Goal: Task Accomplishment & Management: Manage account settings

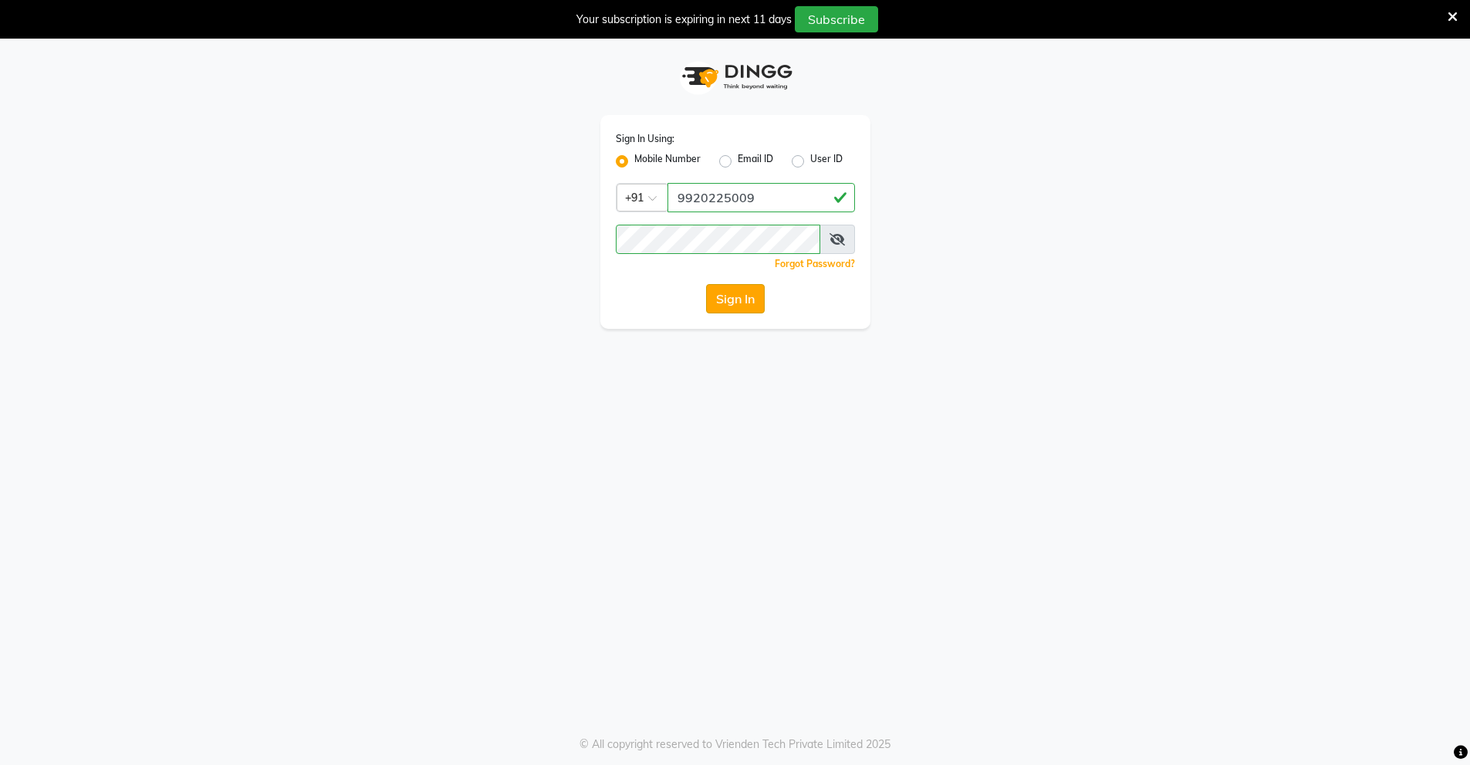
click at [728, 296] on button "Sign In" at bounding box center [735, 298] width 59 height 29
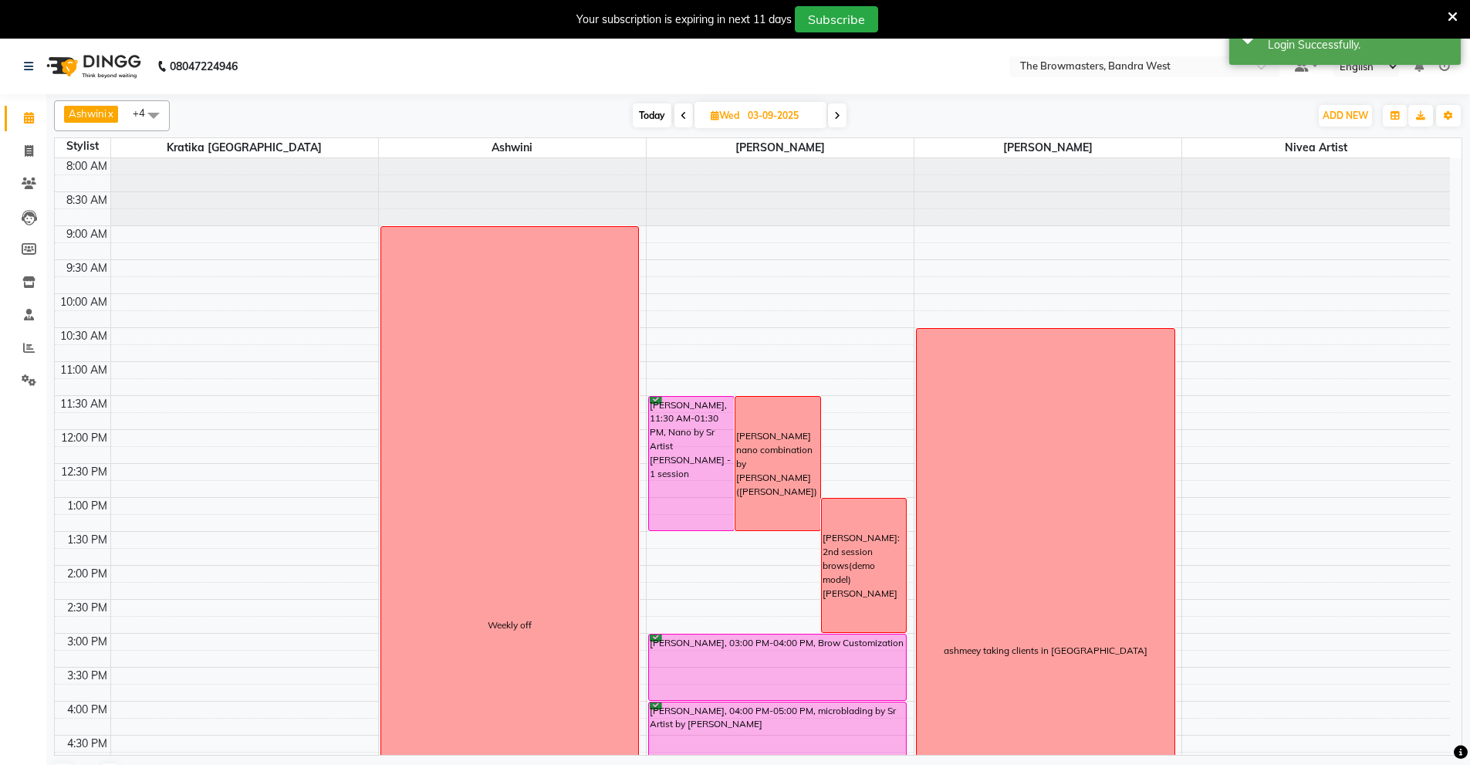
click at [770, 111] on input "03-09-2025" at bounding box center [781, 115] width 77 height 23
select select "9"
select select "2025"
click at [682, 209] on span "1" at bounding box center [679, 213] width 25 height 25
type input "01-09-2025"
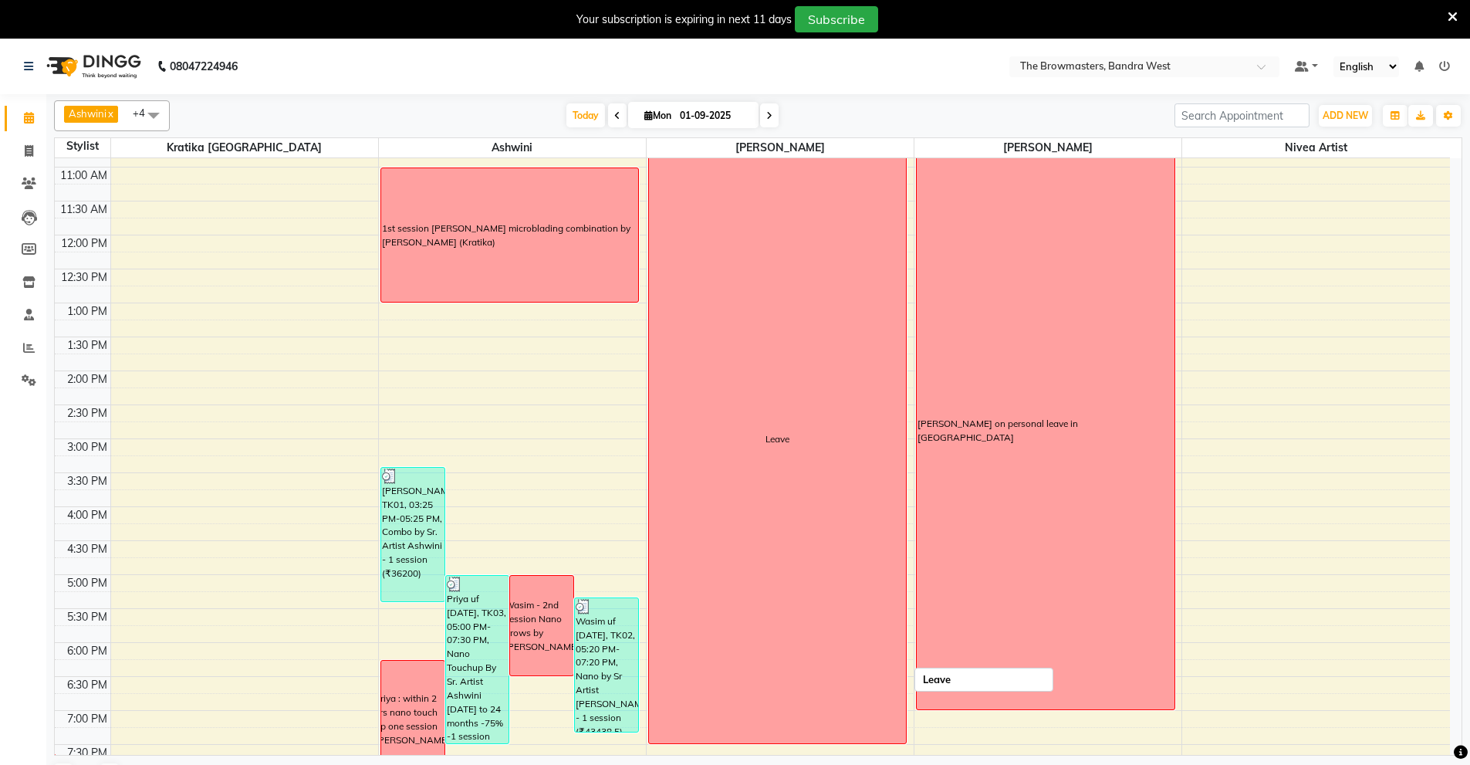
scroll to position [193, 0]
click at [706, 116] on input "01-09-2025" at bounding box center [713, 115] width 77 height 23
select select "9"
select select "2025"
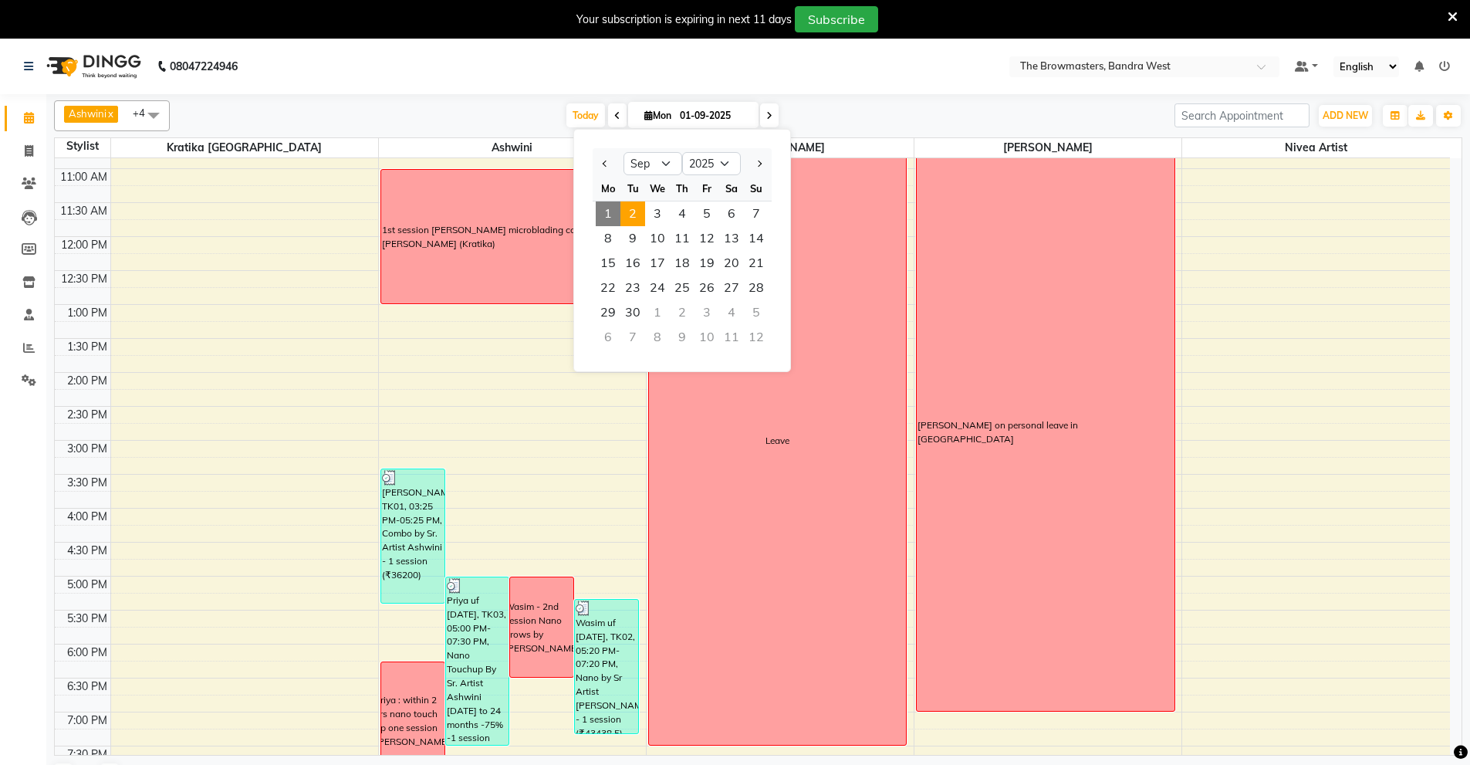
click at [634, 208] on span "2" at bounding box center [632, 213] width 25 height 25
type input "02-09-2025"
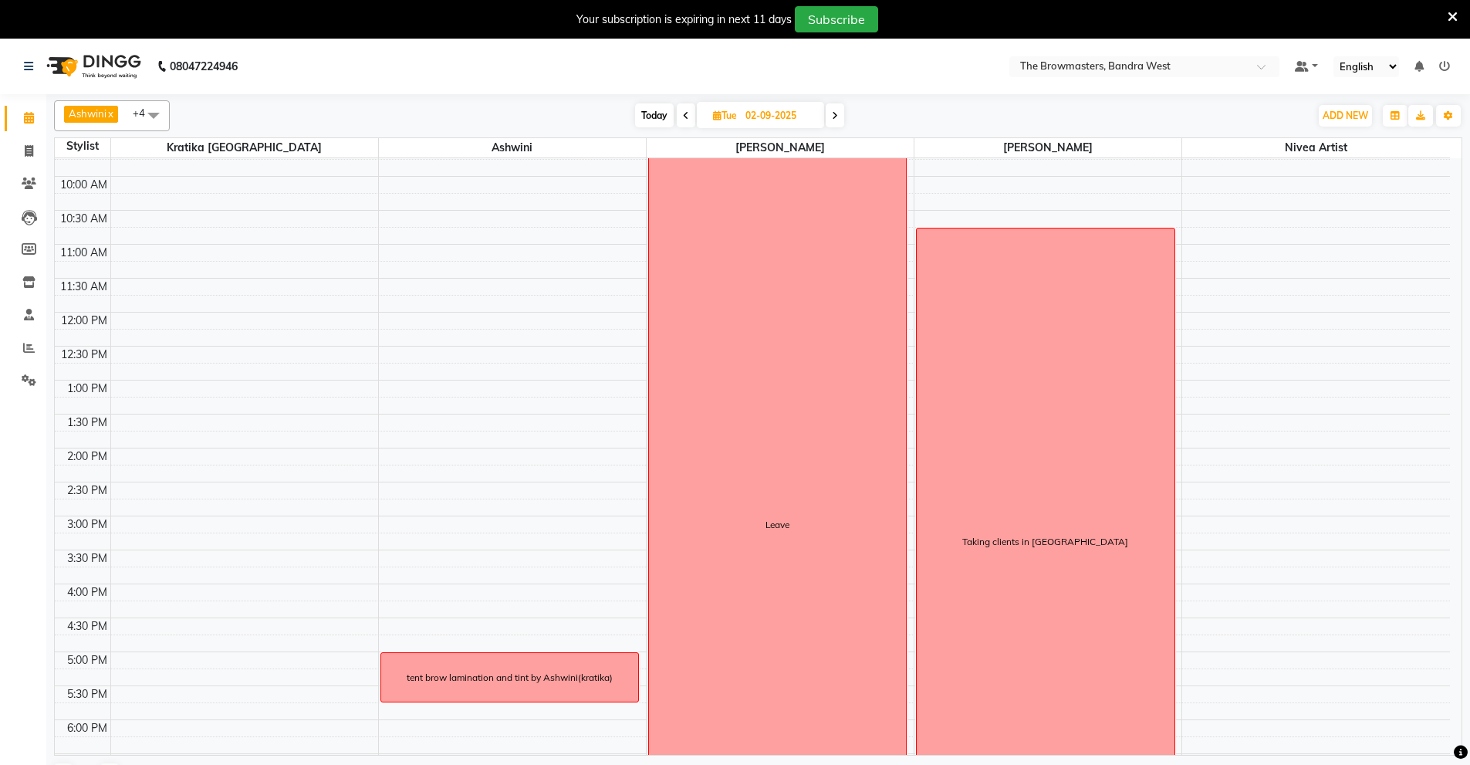
scroll to position [117, 0]
click at [390, 352] on div "8:00 AM 8:30 AM 9:00 AM 9:30 AM 10:00 AM 10:30 AM 11:00 AM 11:30 AM 12:00 PM 12…" at bounding box center [752, 483] width 1395 height 882
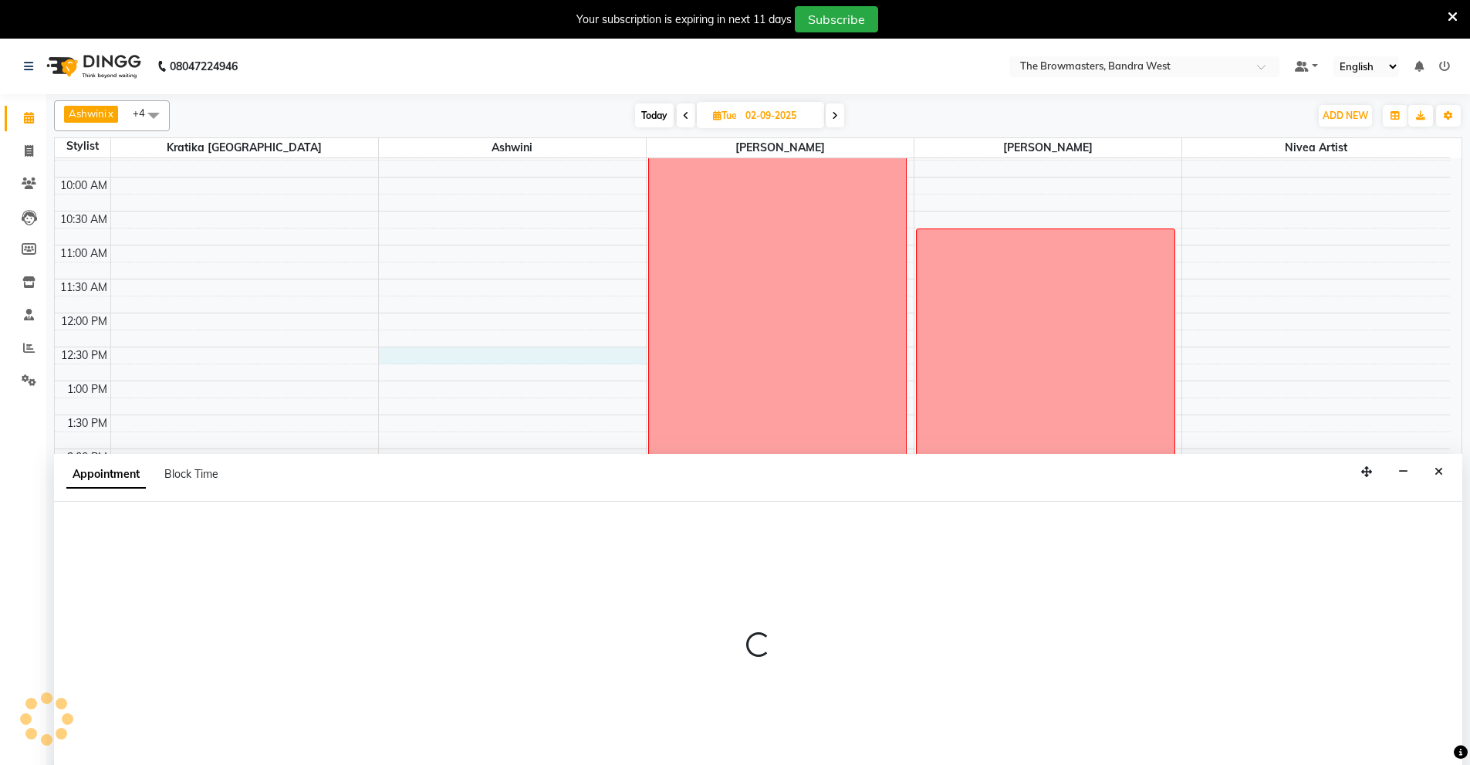
scroll to position [39, 0]
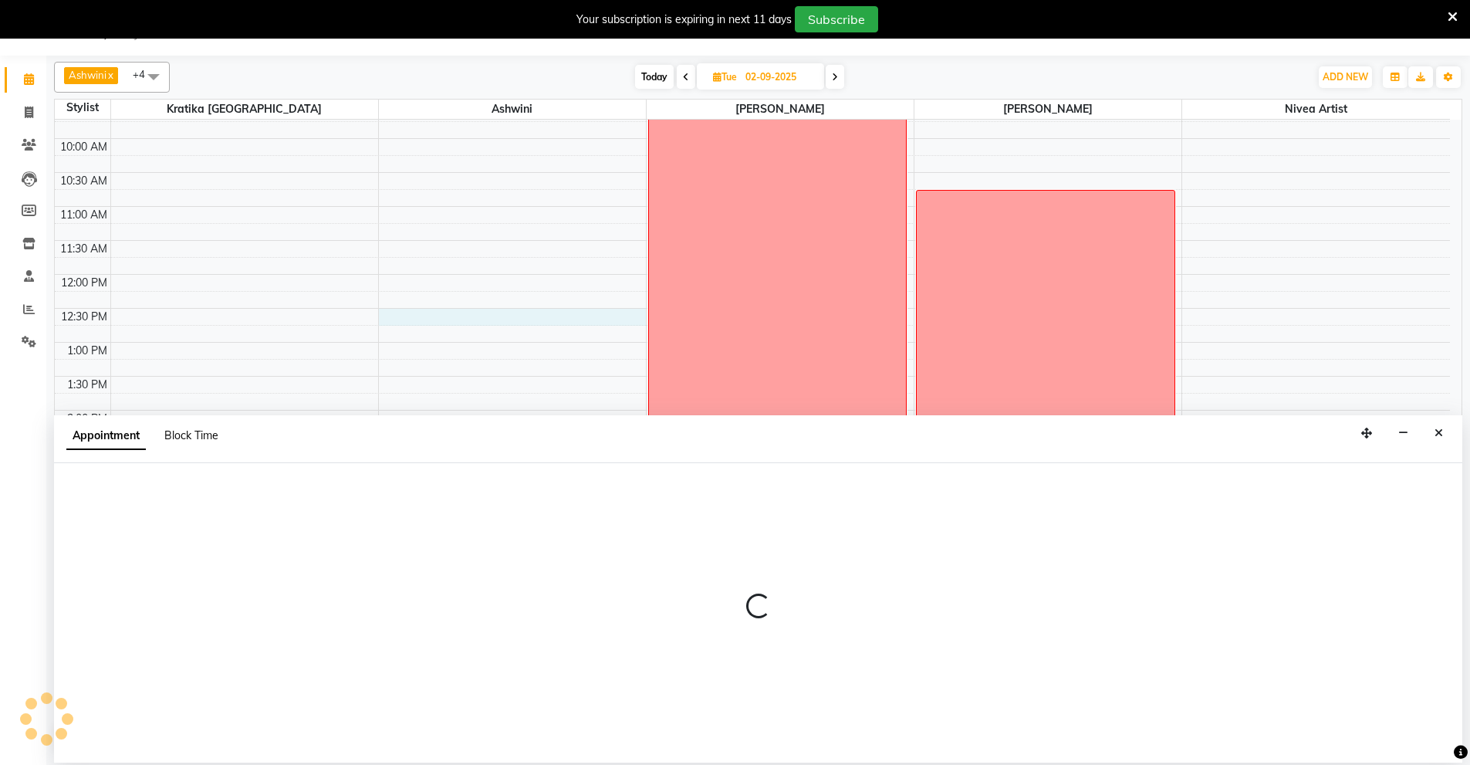
select select "64306"
select select "tentative"
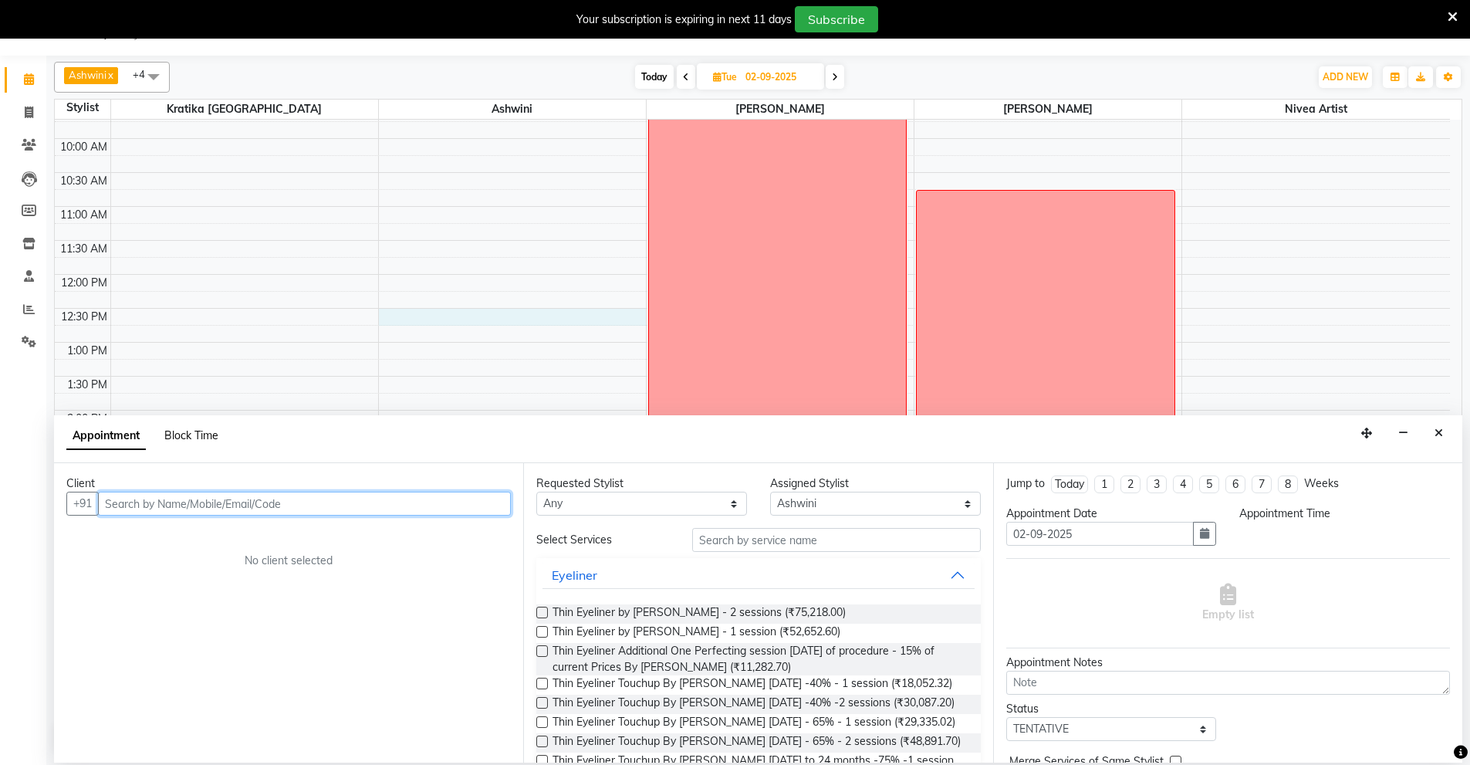
select select "750"
click at [194, 431] on span "Block Time" at bounding box center [191, 435] width 54 height 14
select select "64306"
select select "750"
select select "765"
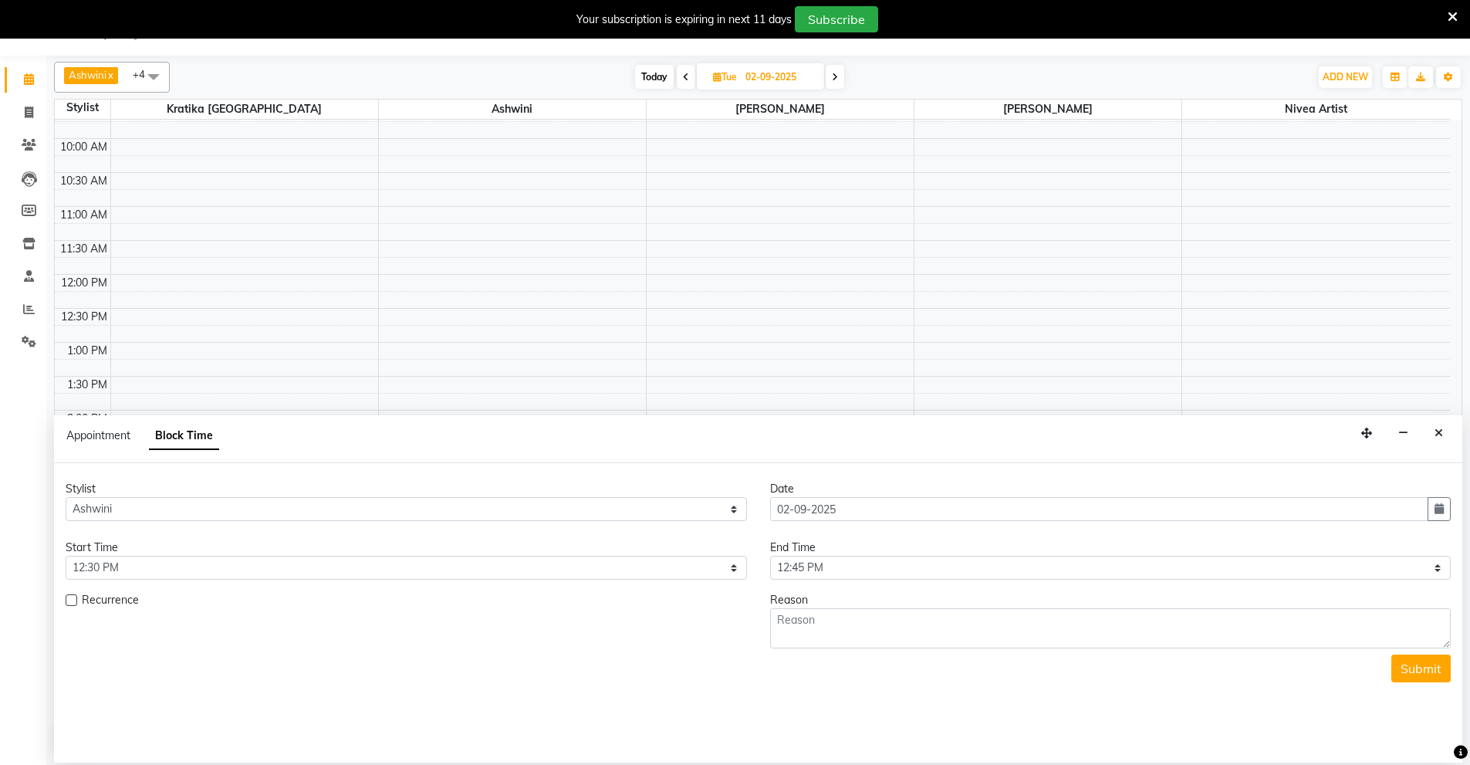
scroll to position [286, 0]
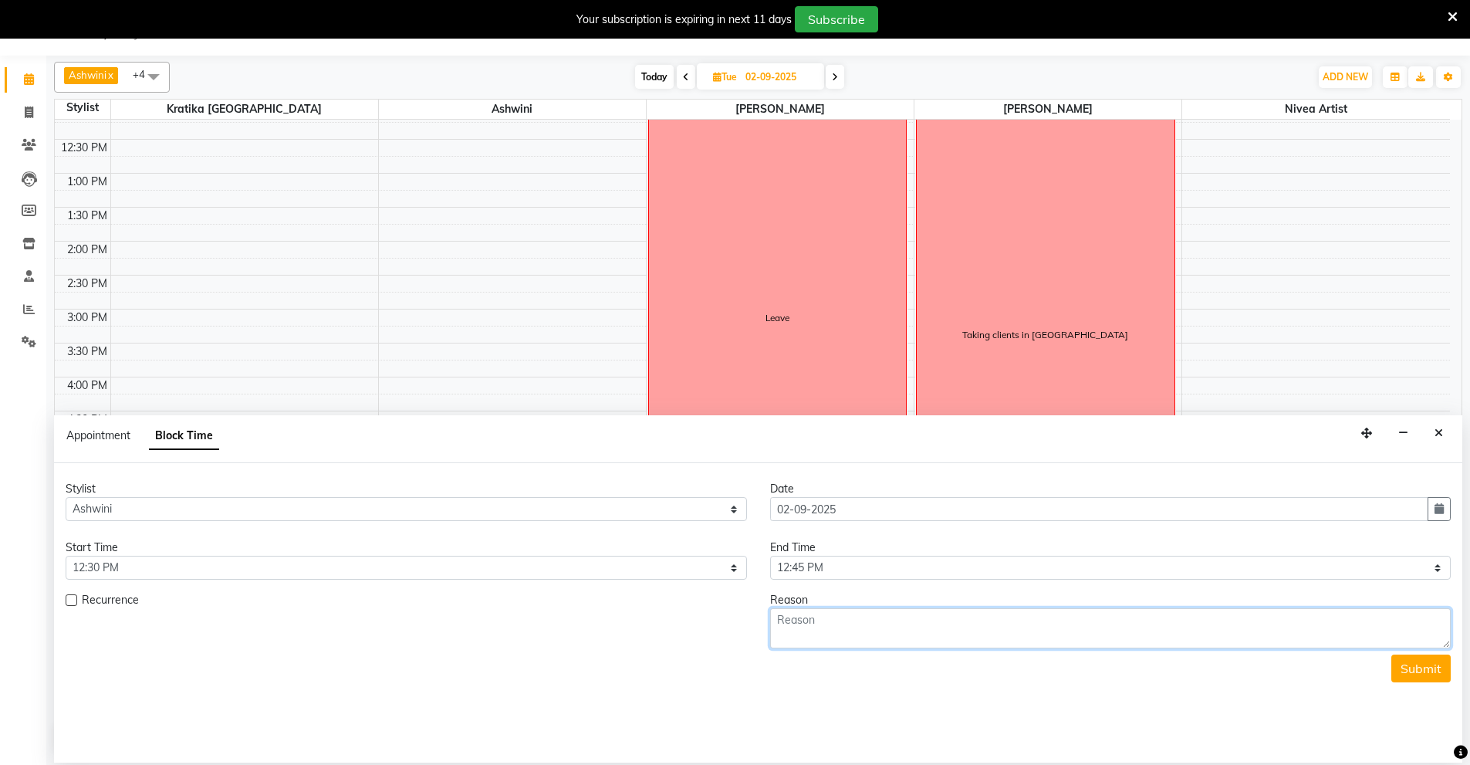
click at [785, 624] on textarea at bounding box center [1110, 628] width 681 height 40
type textarea "a"
click at [805, 621] on textarea "Arsh consultation" at bounding box center [1110, 628] width 681 height 40
click at [916, 613] on textarea "Arsh lips consultation" at bounding box center [1110, 628] width 681 height 40
type textarea "Arsh lips consultation (Kratika)"
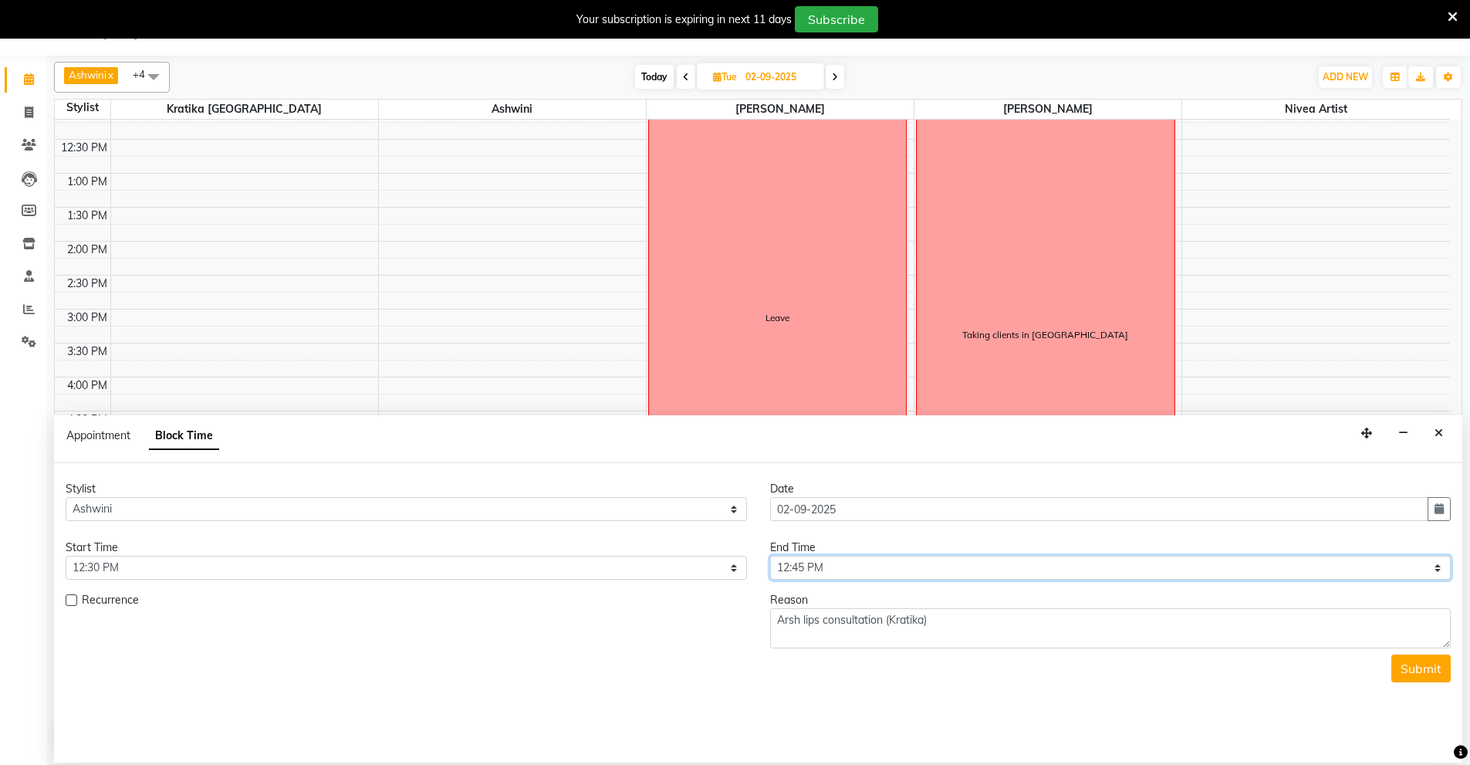
click at [849, 561] on select "Select 09:00 AM 09:15 AM 09:30 AM 09:45 AM 10:00 AM 10:15 AM 10:30 AM 10:45 AM …" at bounding box center [1110, 568] width 681 height 24
select select "780"
click at [770, 556] on select "Select 09:00 AM 09:15 AM 09:30 AM 09:45 AM 10:00 AM 10:15 AM 10:30 AM 10:45 AM …" at bounding box center [1110, 568] width 681 height 24
click at [1411, 664] on button "Submit" at bounding box center [1420, 668] width 59 height 28
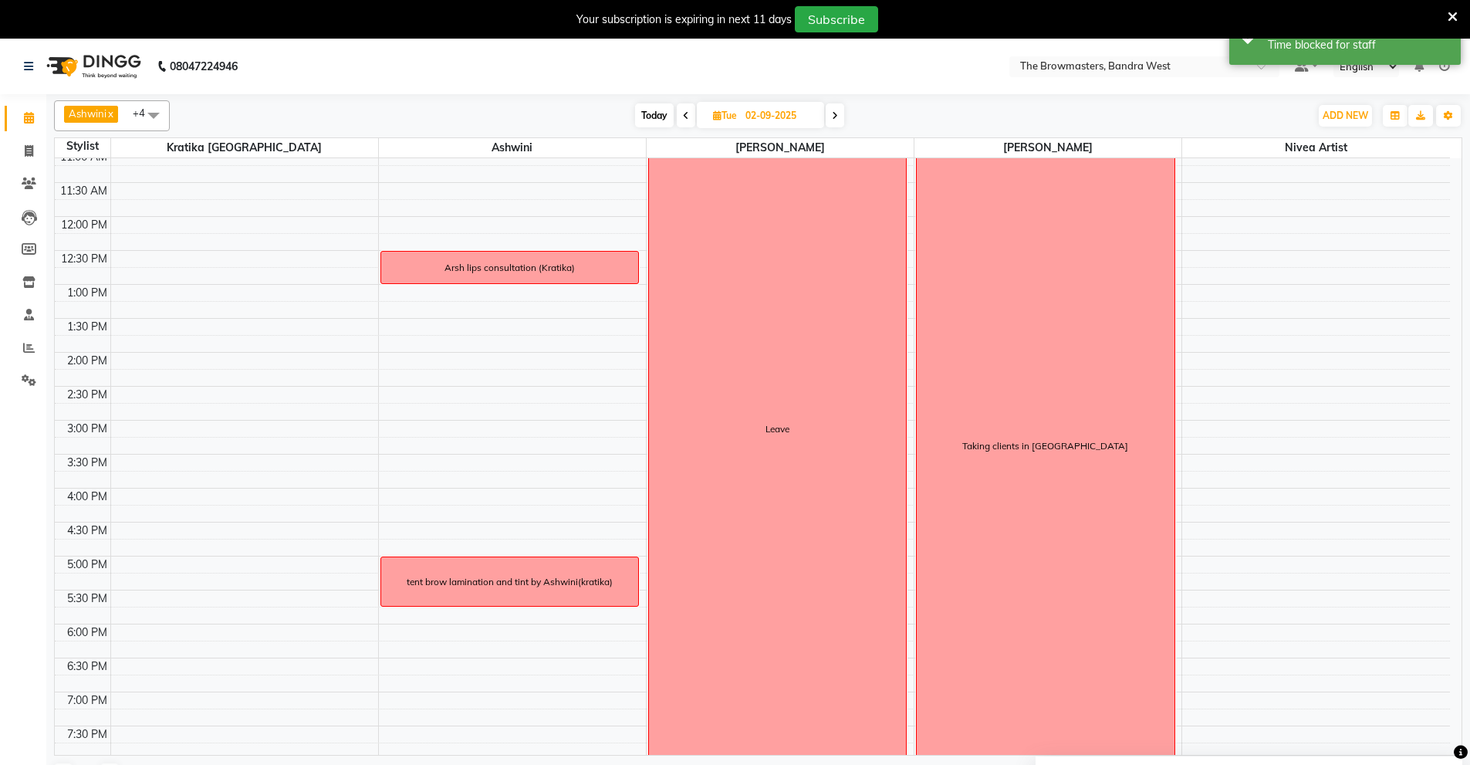
scroll to position [214, 0]
click at [515, 358] on div "8:00 AM 8:30 AM 9:00 AM 9:30 AM 10:00 AM 10:30 AM 11:00 AM 11:30 AM 12:00 PM 12…" at bounding box center [752, 385] width 1395 height 882
select select "64306"
select select "tentative"
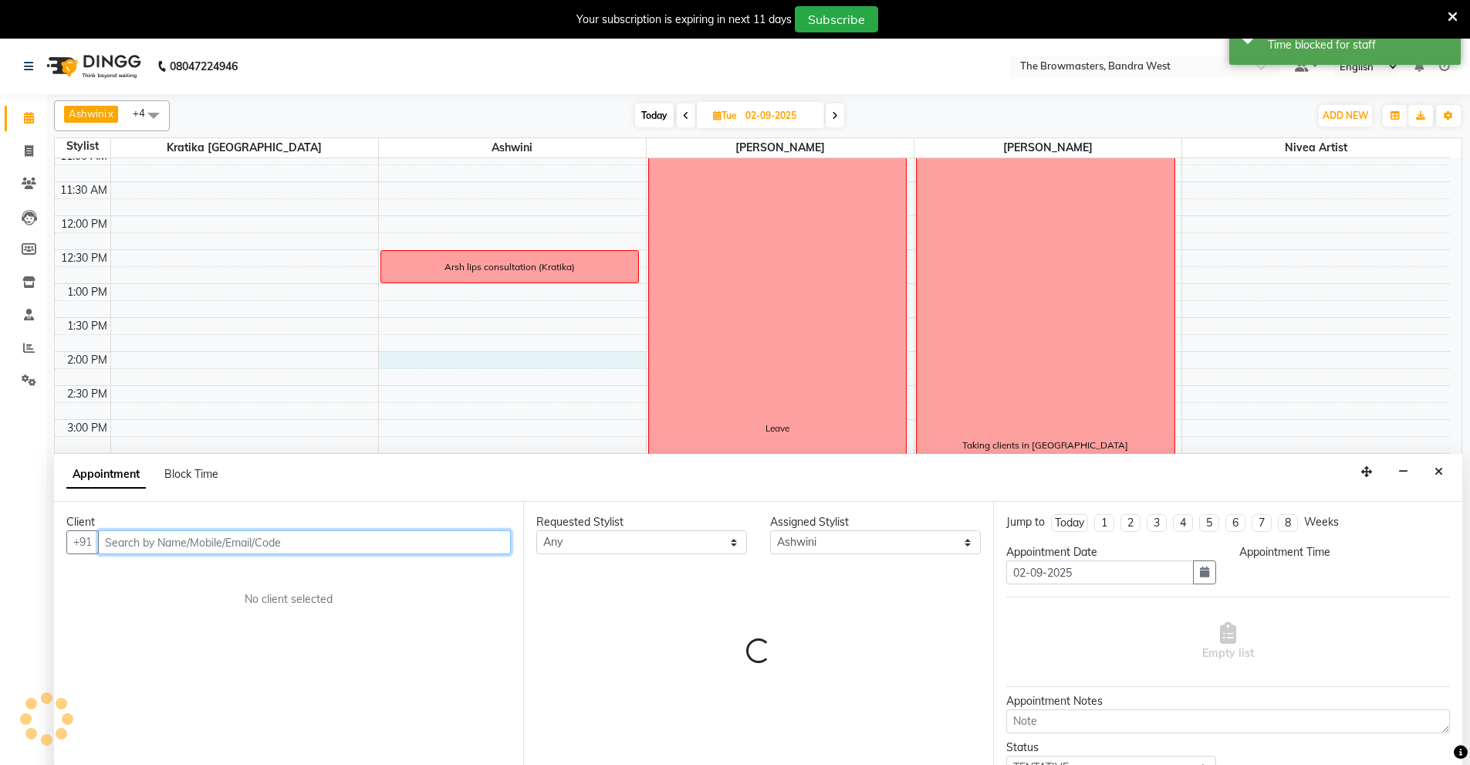
select select "840"
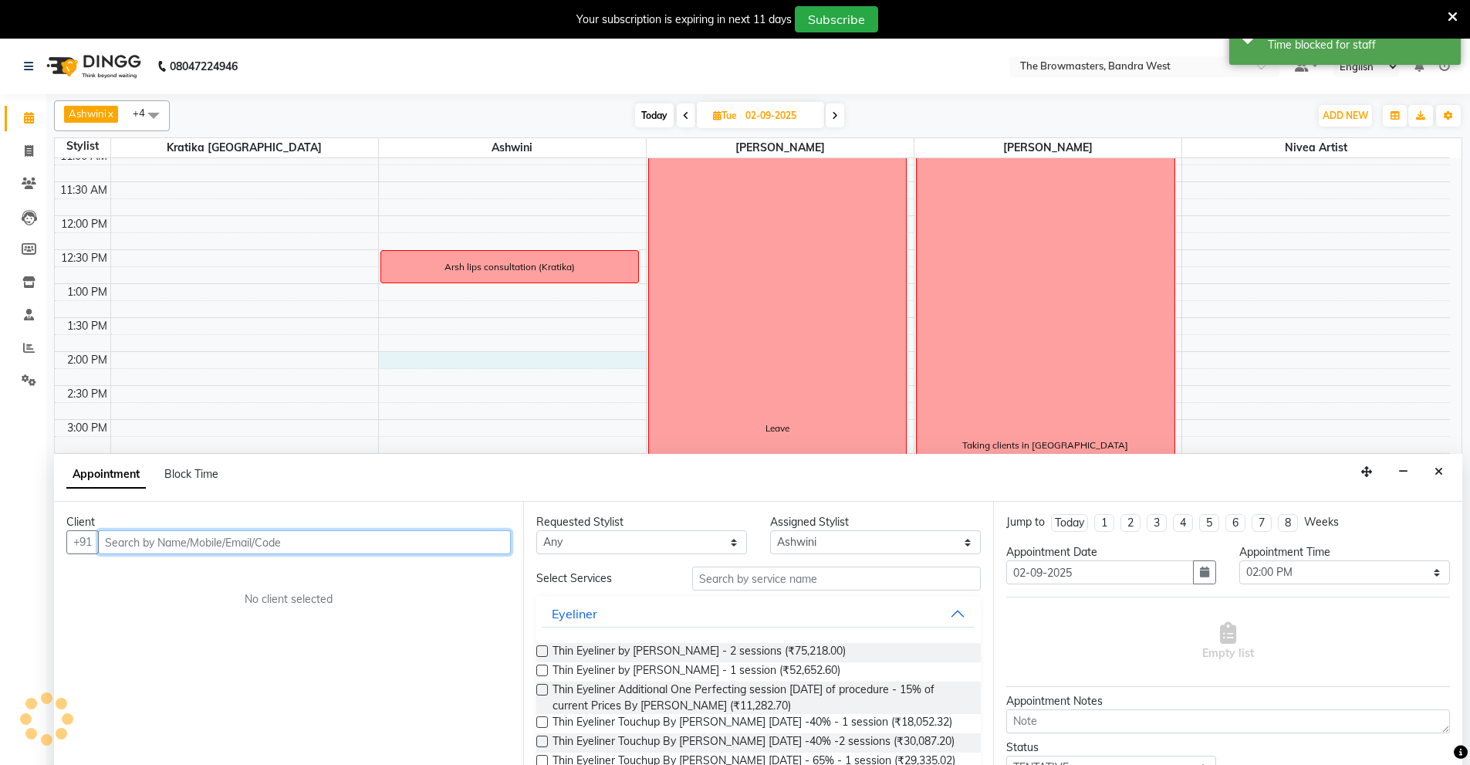
scroll to position [39, 0]
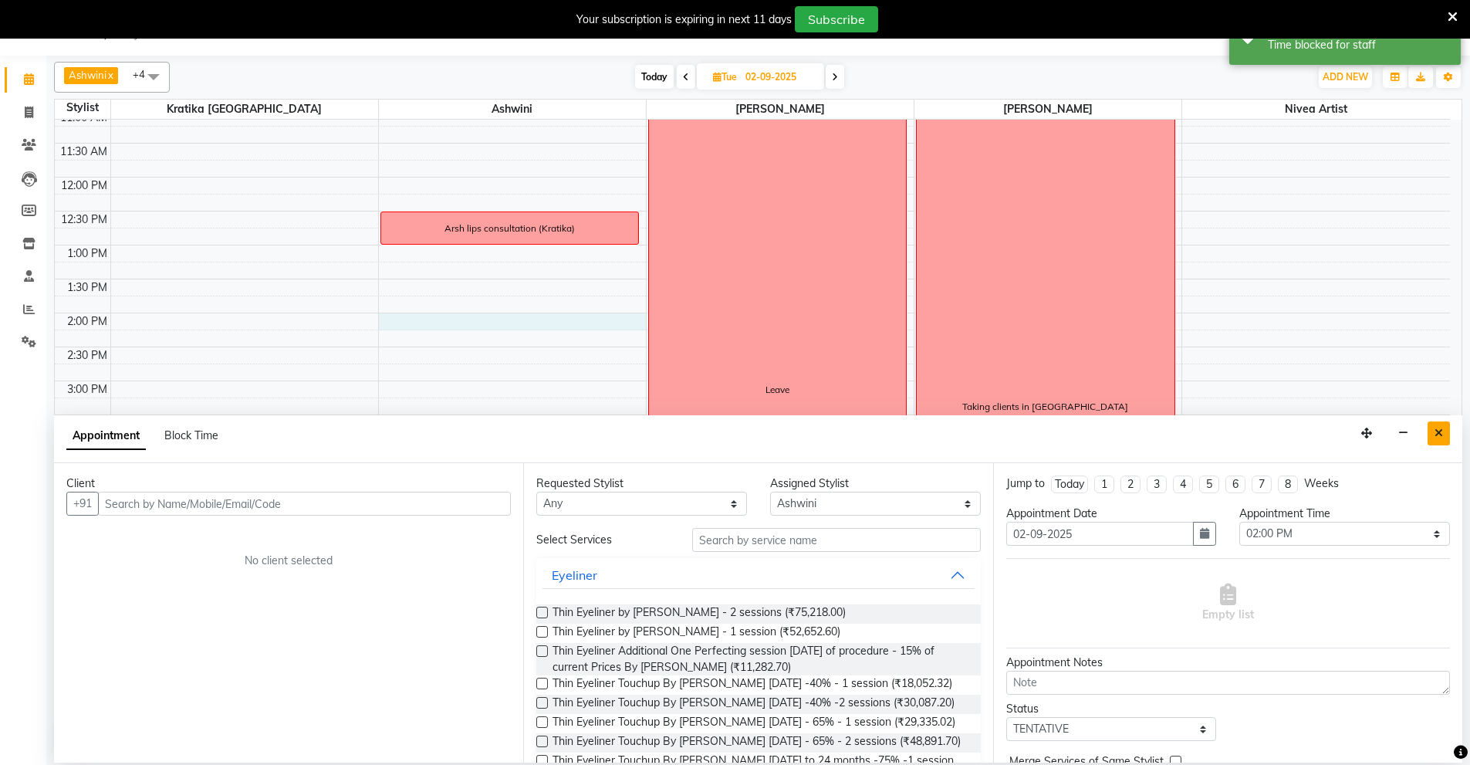
click at [1444, 431] on button "Close" at bounding box center [1439, 433] width 22 height 24
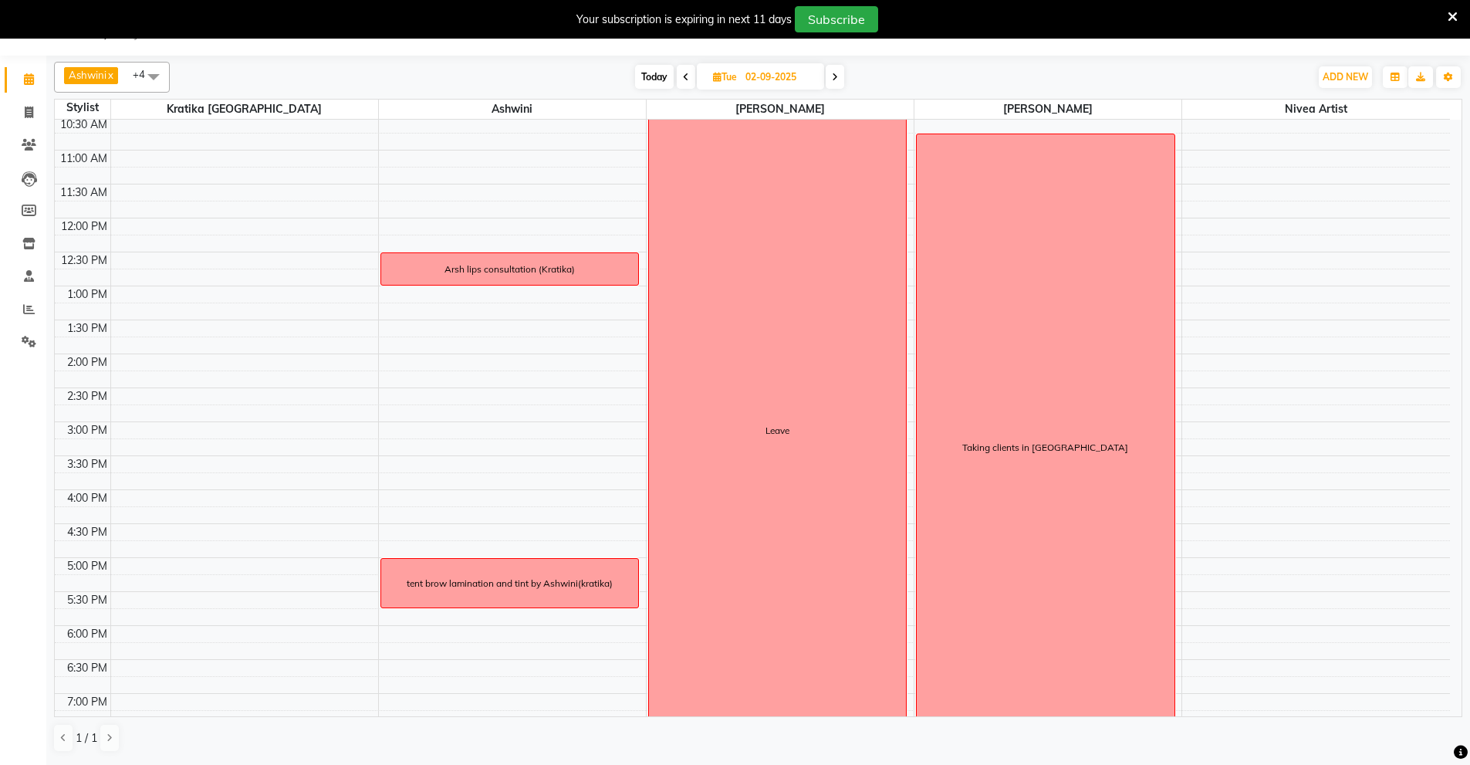
scroll to position [171, 0]
click at [536, 641] on span "Edit Block Time" at bounding box center [572, 642] width 74 height 16
select select "64306"
select select "1020"
select select "1065"
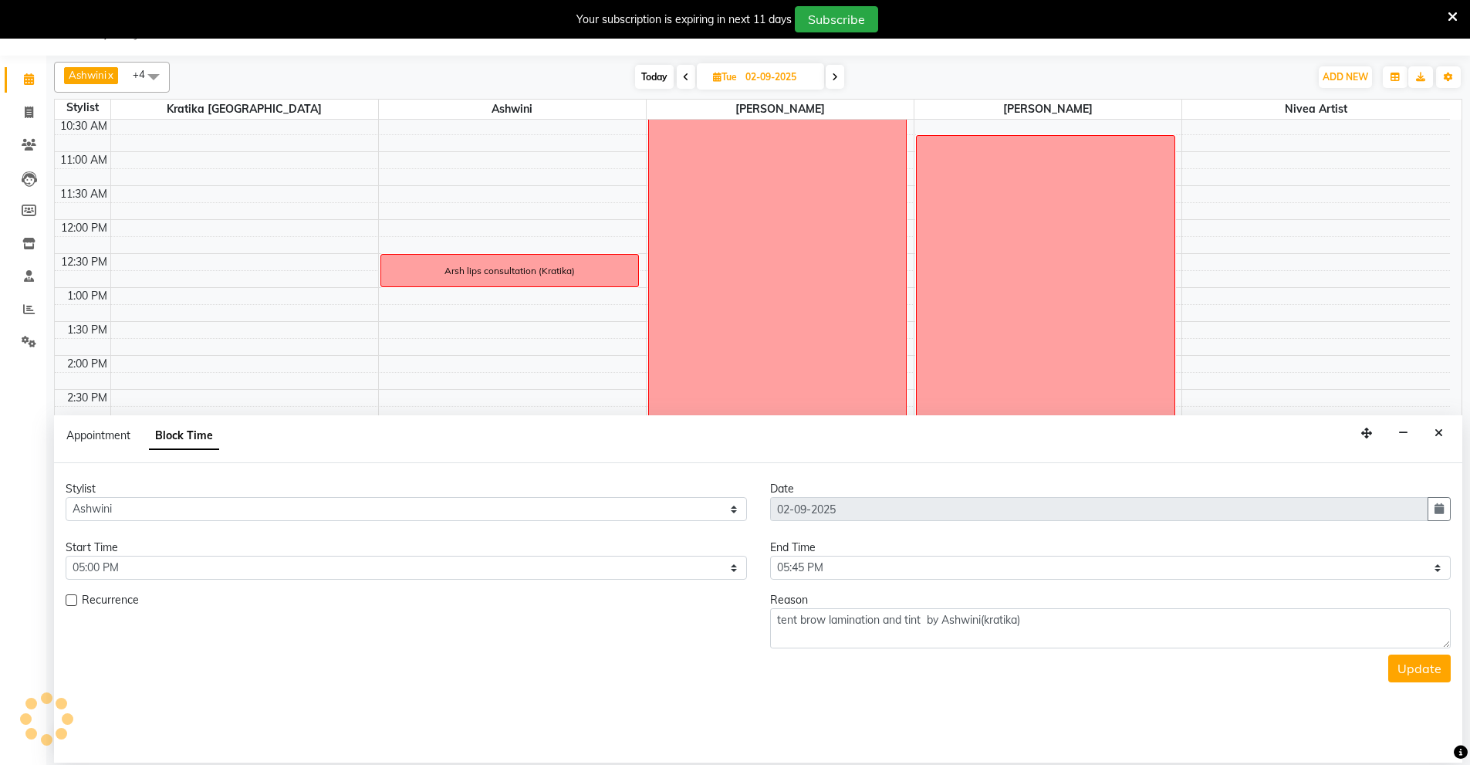
scroll to position [286, 0]
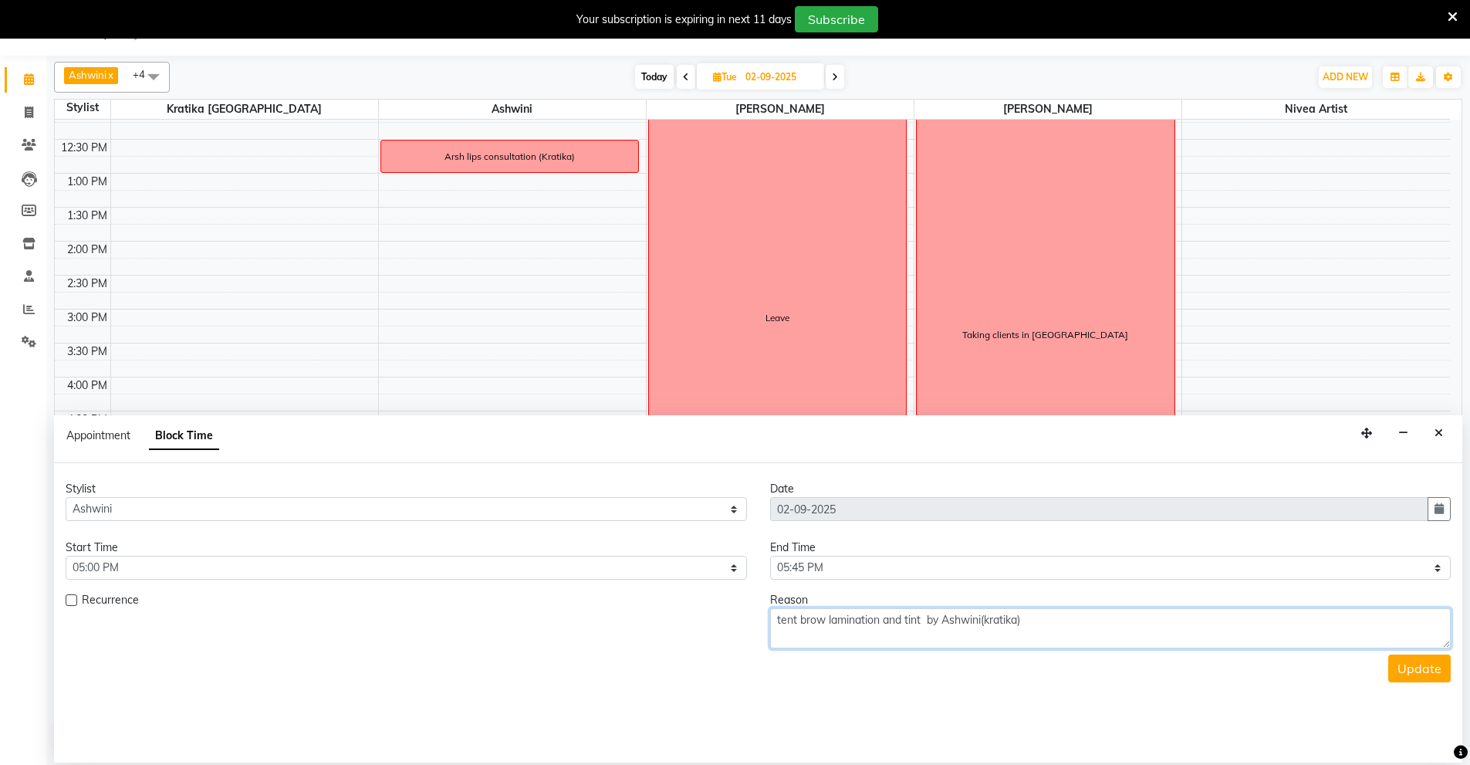
click at [796, 616] on textarea "tent brow lamination and tint by Ashwini(kratika)" at bounding box center [1110, 628] width 681 height 40
type textarea "tent [PERSON_NAME] lamination and tint by [PERSON_NAME]([PERSON_NAME])"
click at [1403, 665] on button "Update" at bounding box center [1419, 668] width 63 height 28
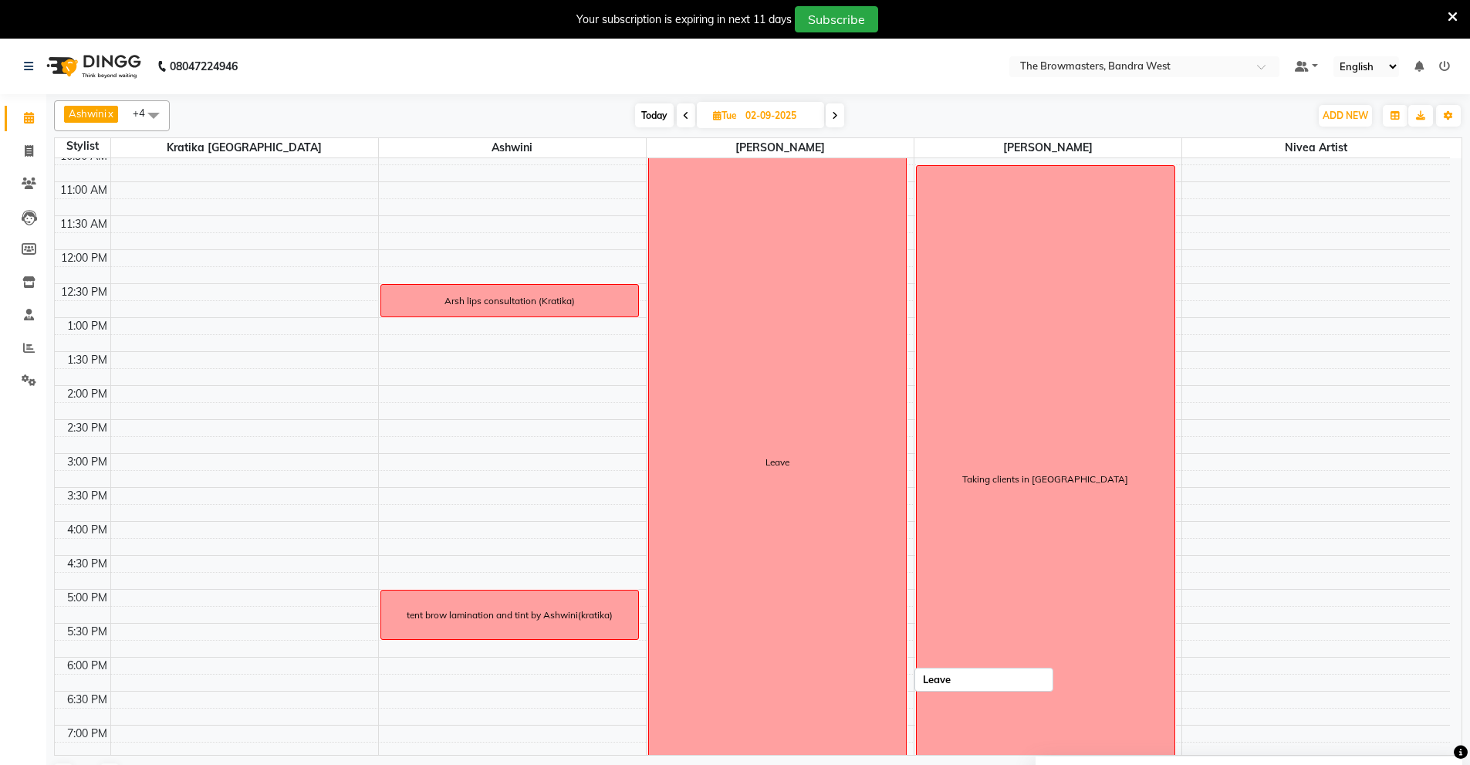
scroll to position [174, 0]
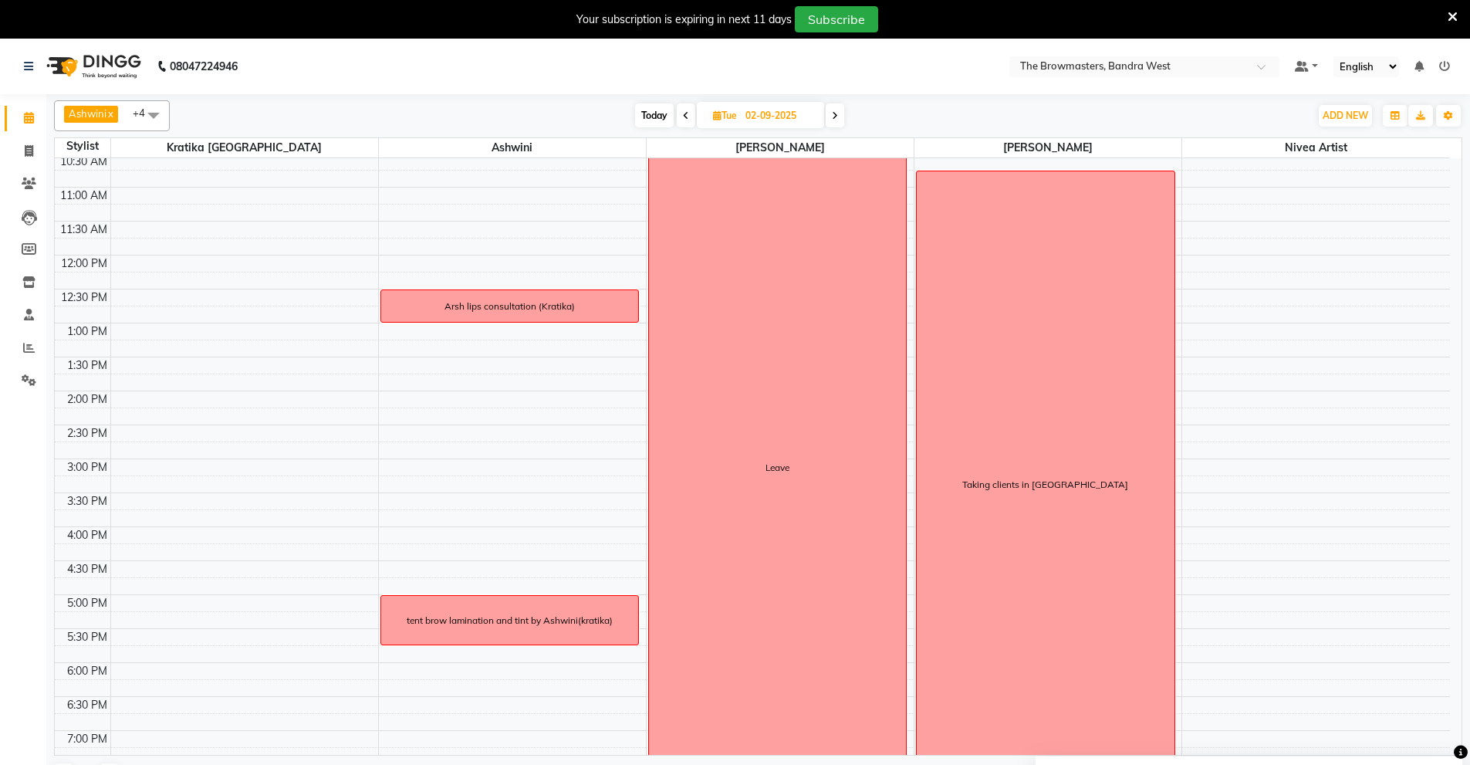
click at [782, 101] on div "Ashwini x Roshani x Ashmeey Singghai x [PERSON_NAME] x Nivea Artist x +4 Select…" at bounding box center [758, 115] width 1408 height 31
click at [780, 107] on input "02-09-2025" at bounding box center [779, 115] width 77 height 23
select select "9"
select select "2025"
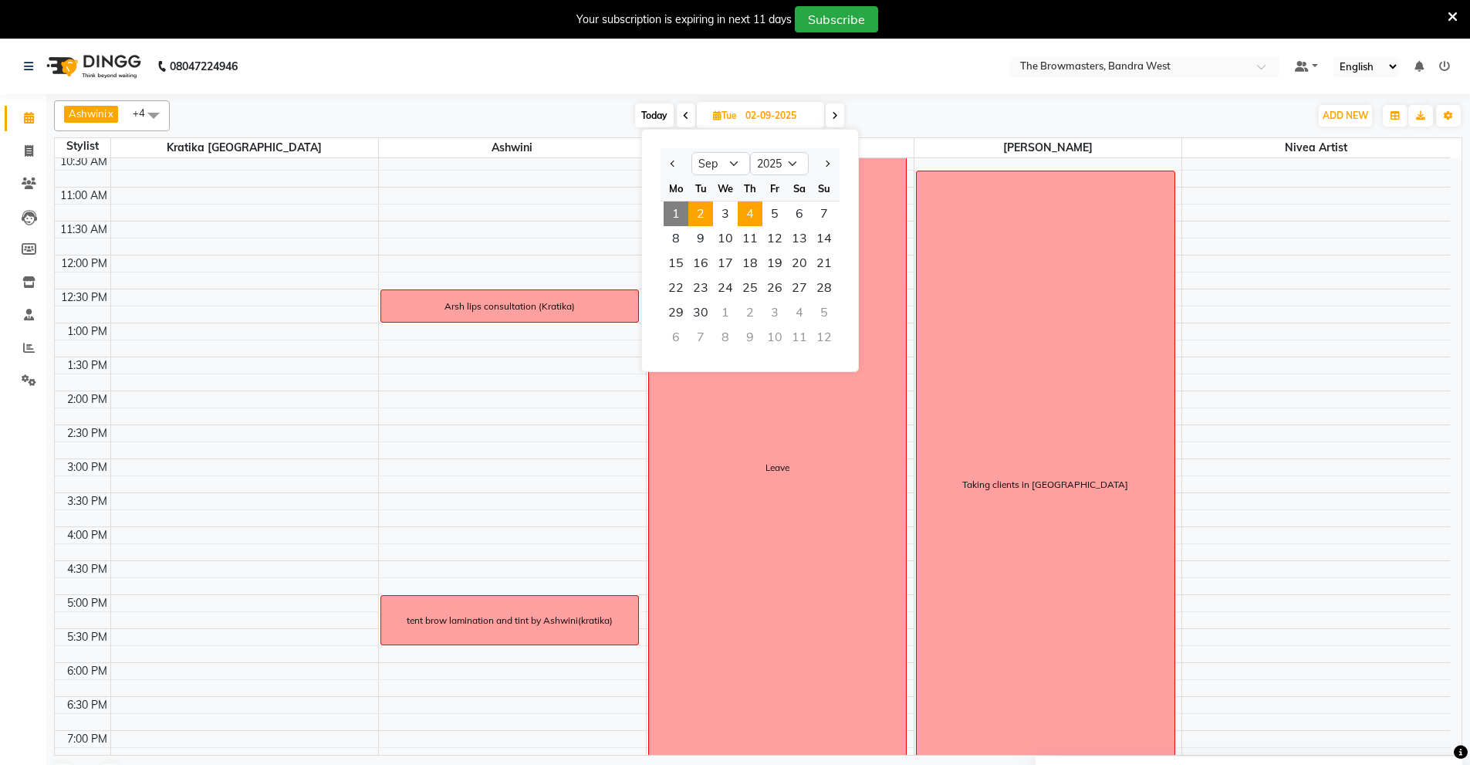
click at [742, 209] on span "4" at bounding box center [750, 213] width 25 height 25
type input "[DATE]"
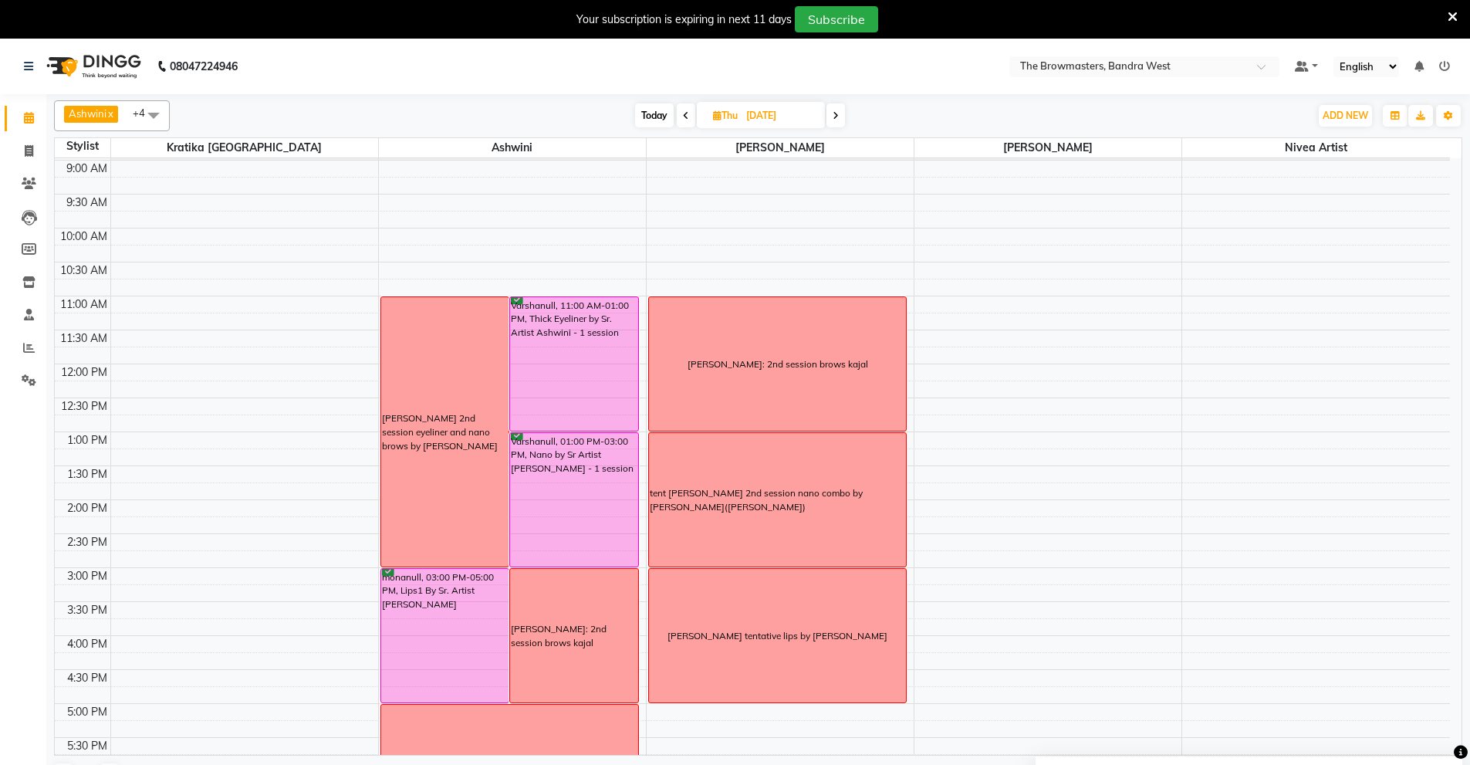
scroll to position [65, 0]
click at [756, 118] on input "[DATE]" at bounding box center [780, 115] width 77 height 23
select select "9"
select select "2025"
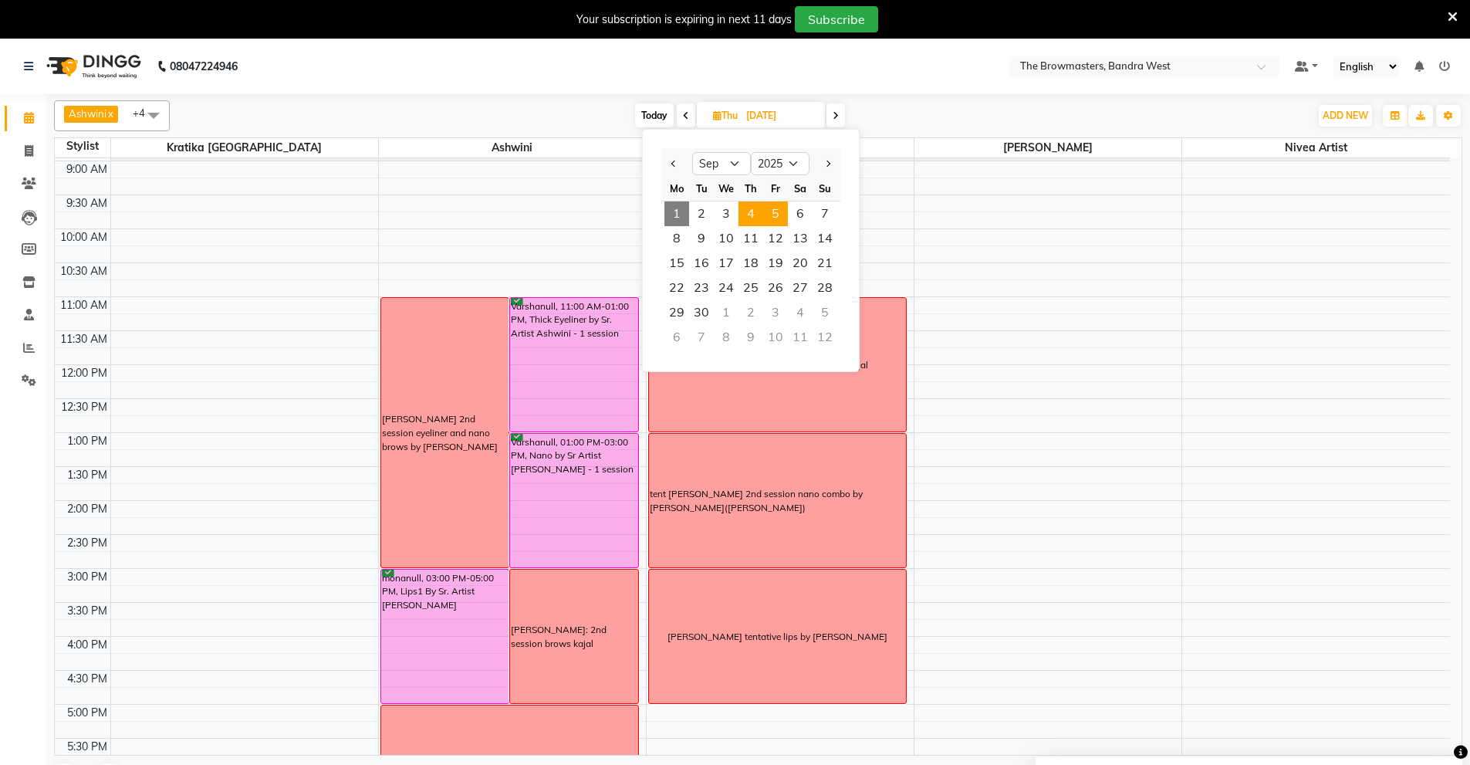
click at [774, 218] on span "5" at bounding box center [775, 213] width 25 height 25
type input "[DATE]"
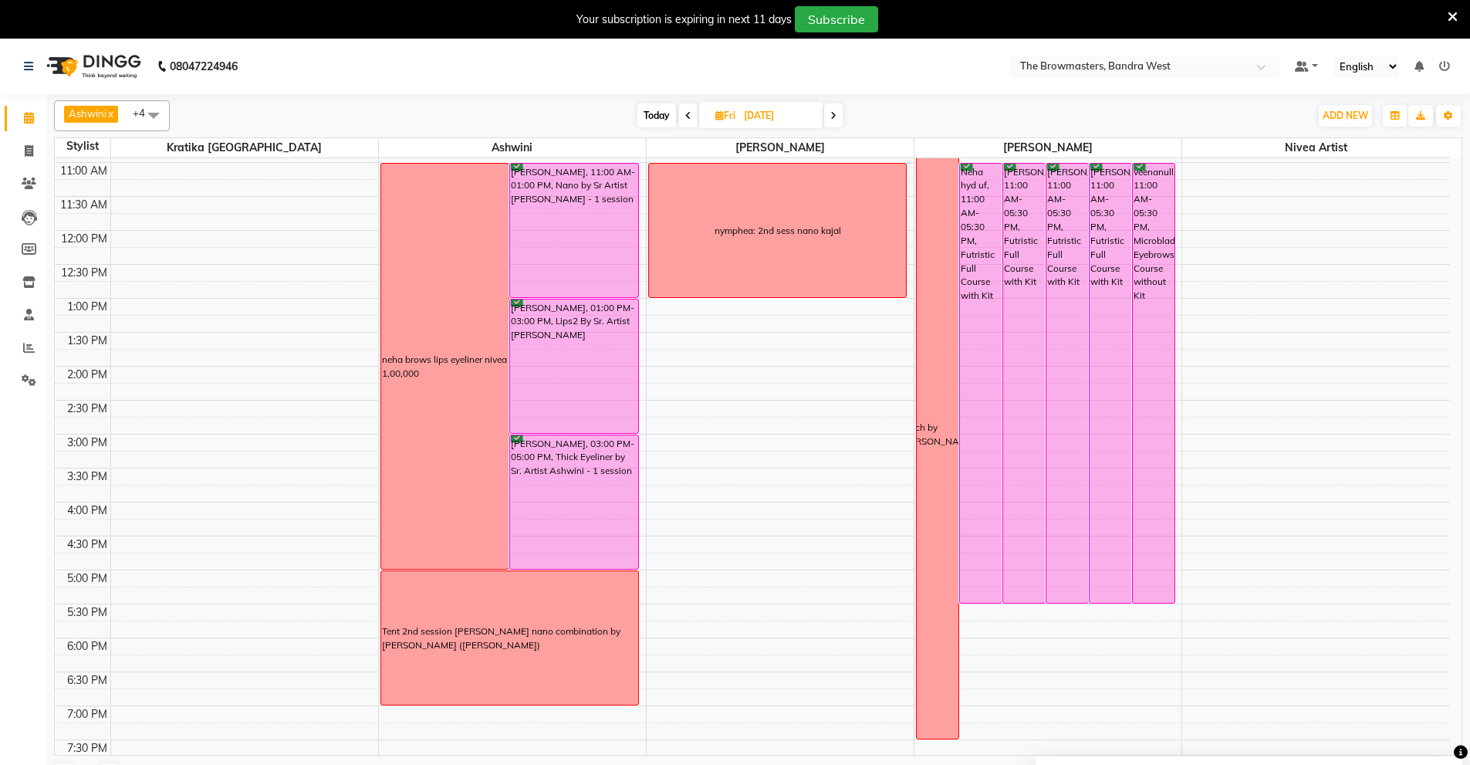
scroll to position [200, 0]
click at [767, 118] on input "[DATE]" at bounding box center [777, 115] width 77 height 23
select select "9"
select select "2025"
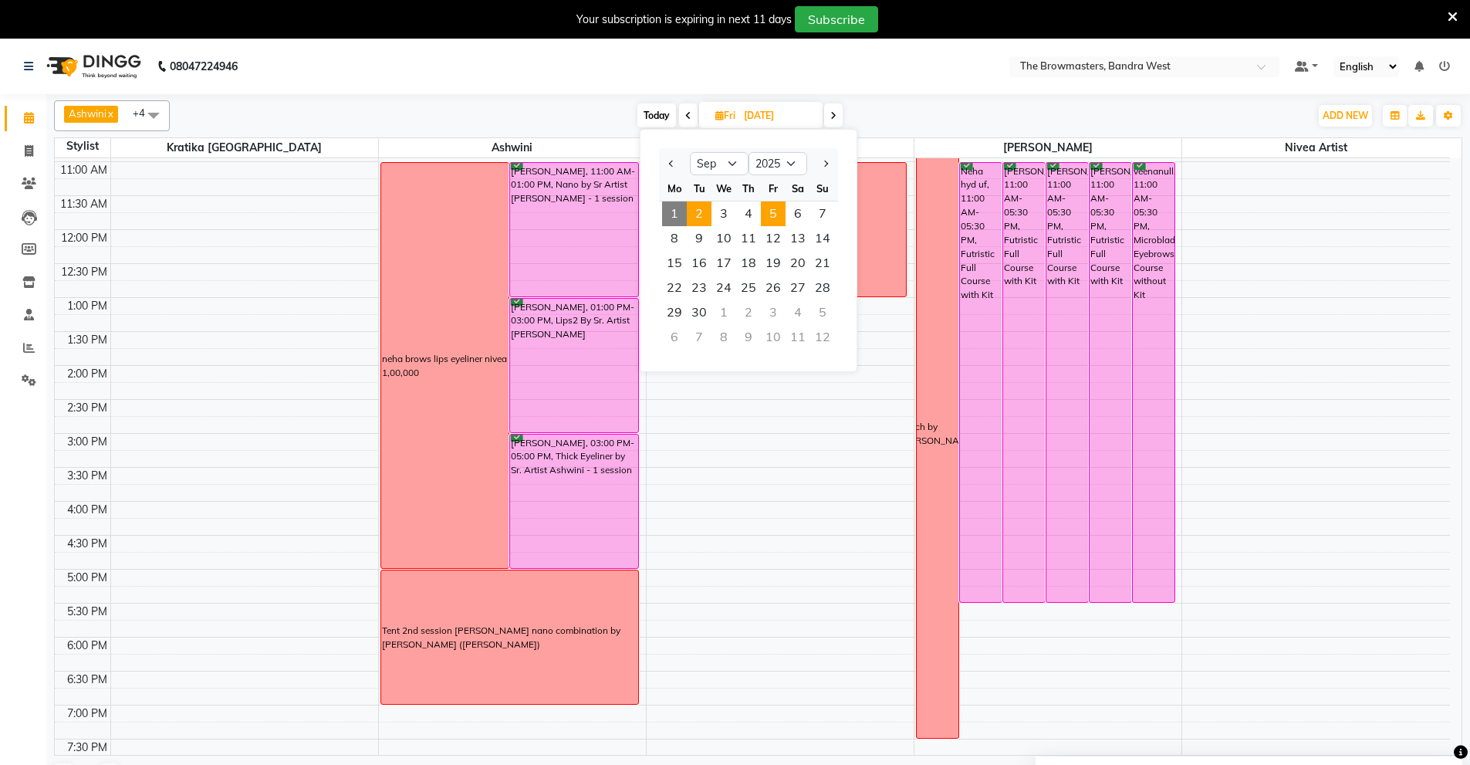
click at [699, 216] on span "2" at bounding box center [699, 213] width 25 height 25
type input "02-09-2025"
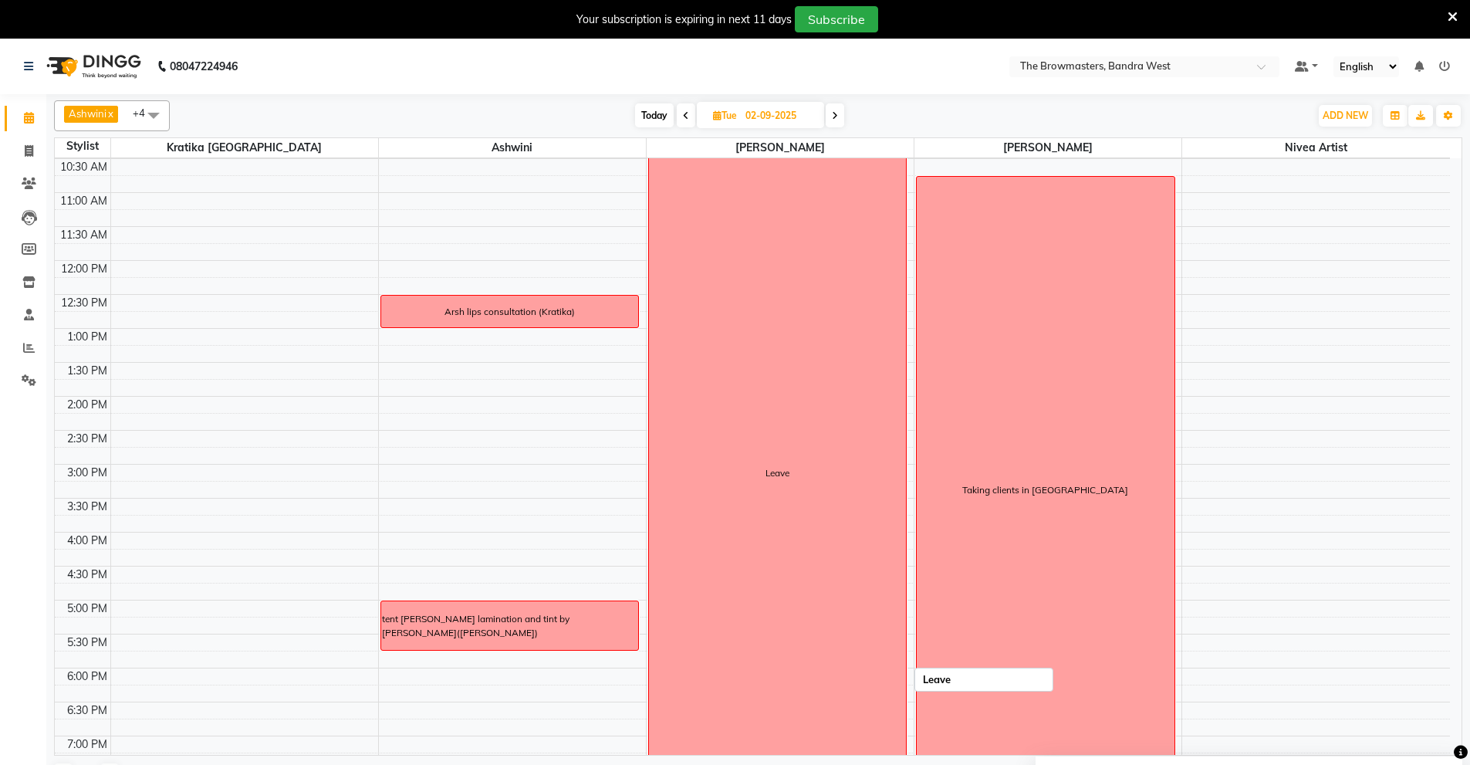
scroll to position [161, 0]
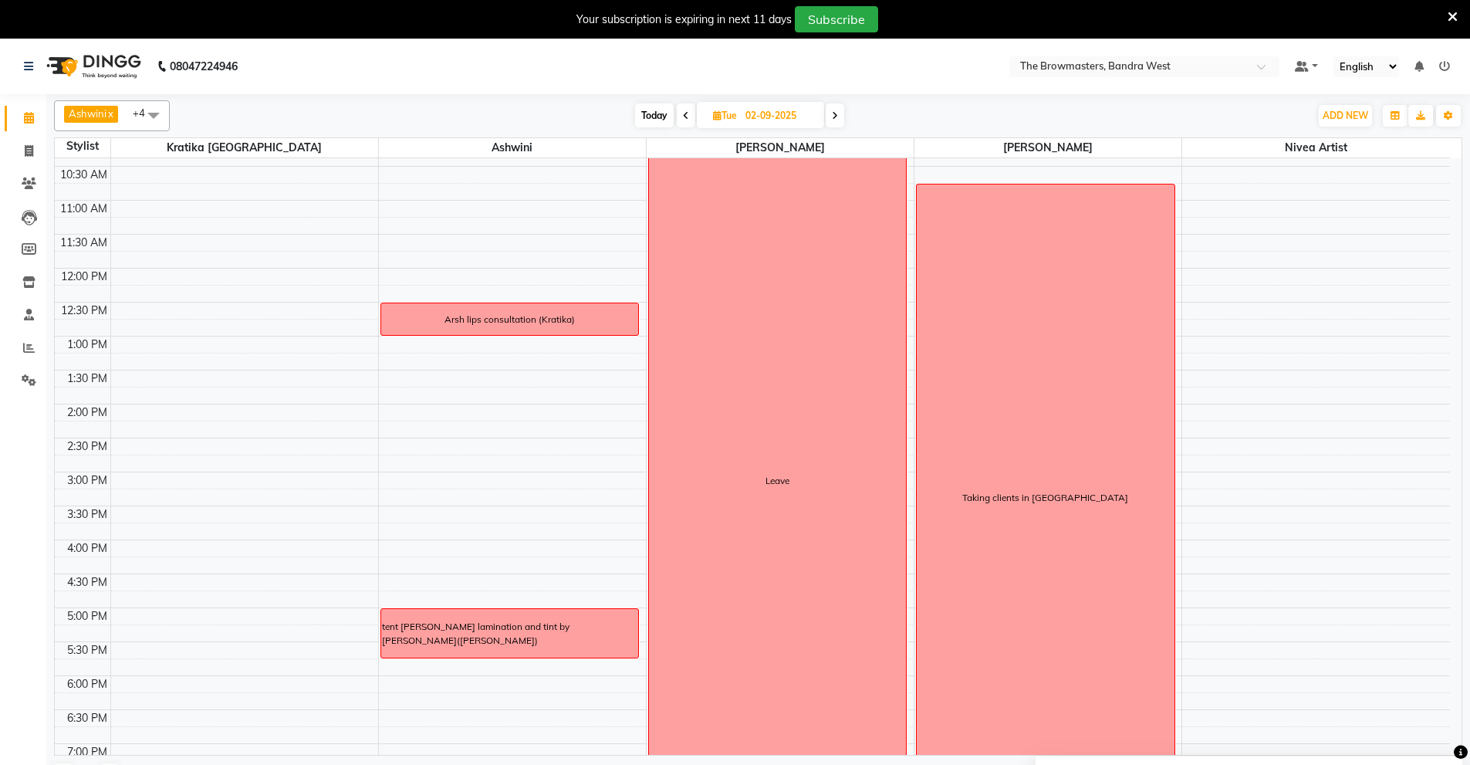
click at [765, 119] on input "02-09-2025" at bounding box center [779, 115] width 77 height 23
select select "9"
select select "2025"
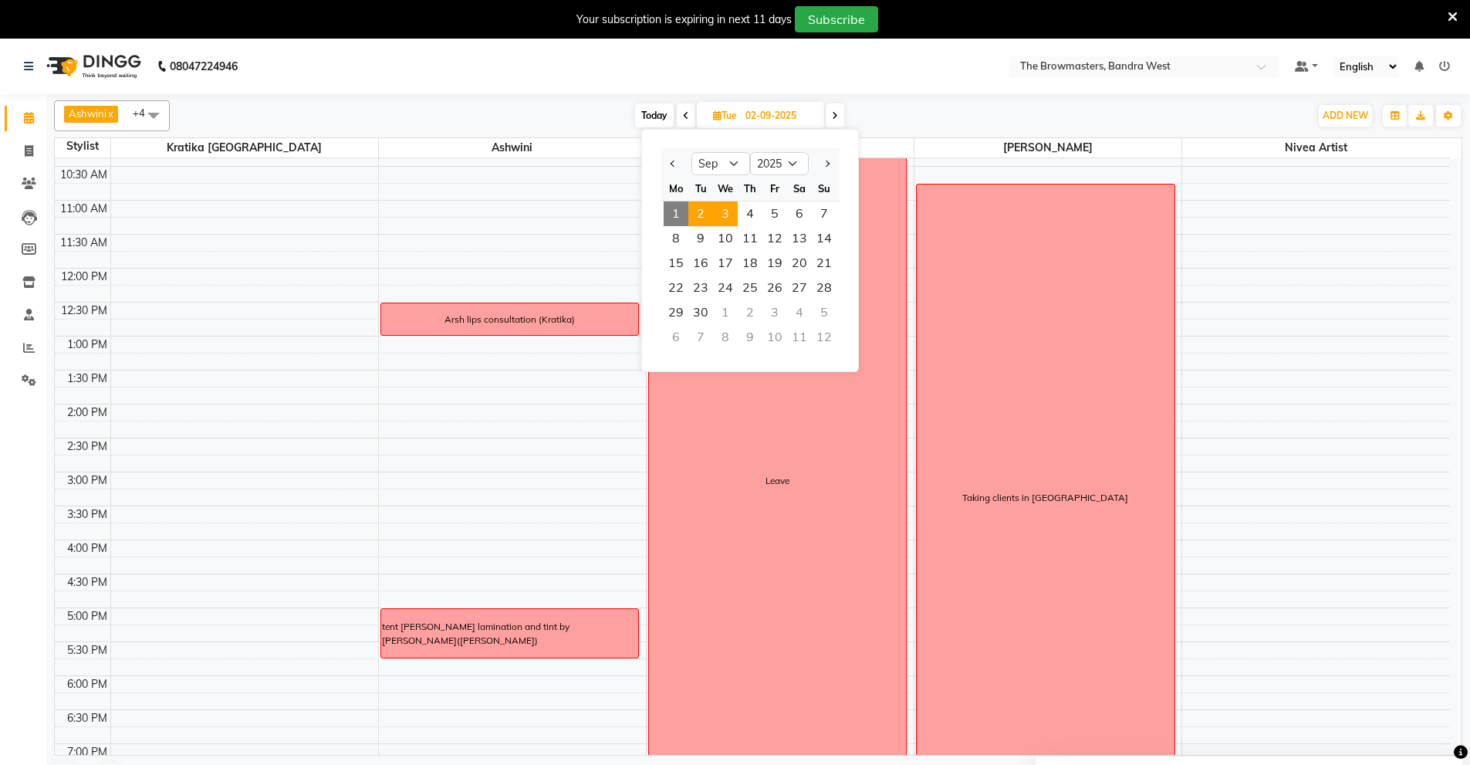
click at [734, 206] on span "3" at bounding box center [725, 213] width 25 height 25
type input "03-09-2025"
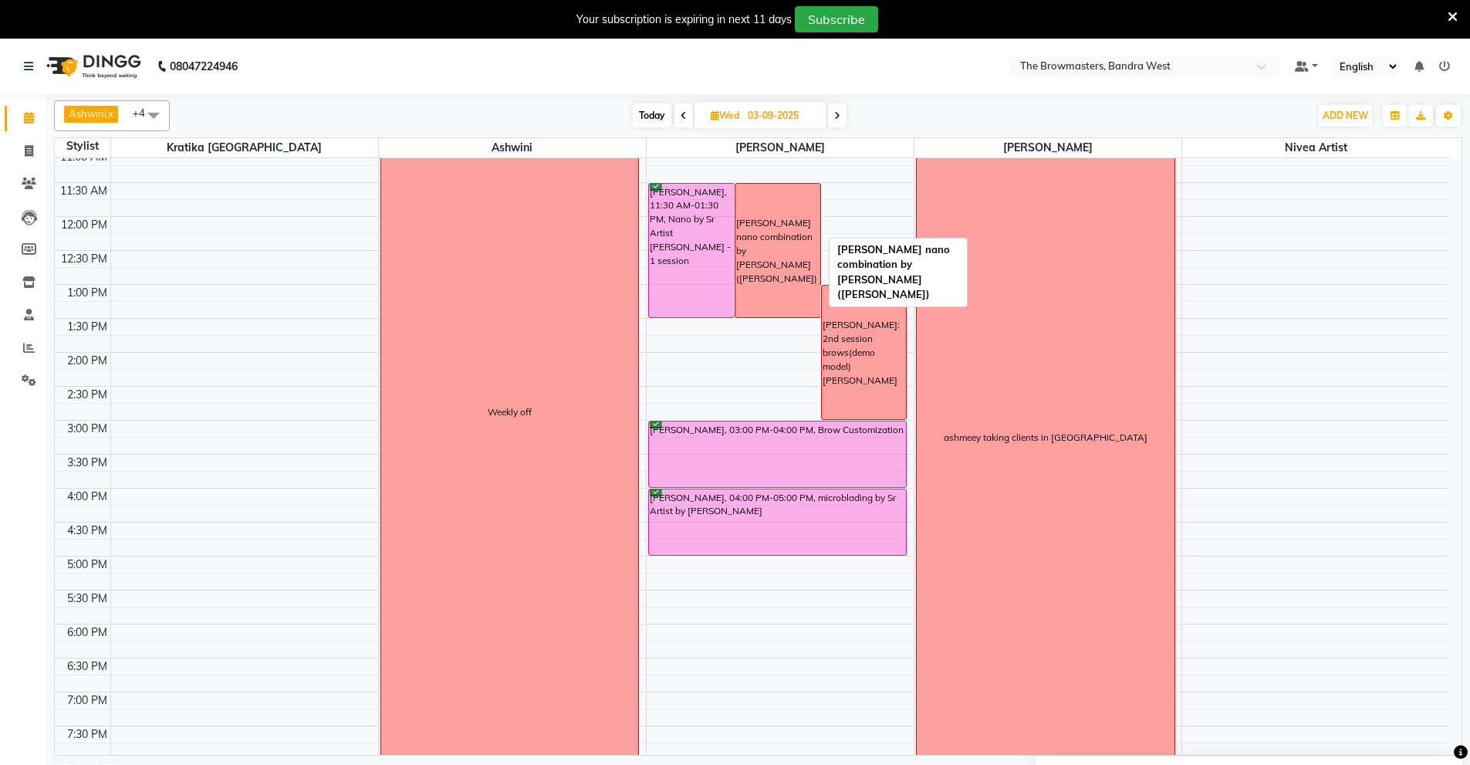
scroll to position [235, 0]
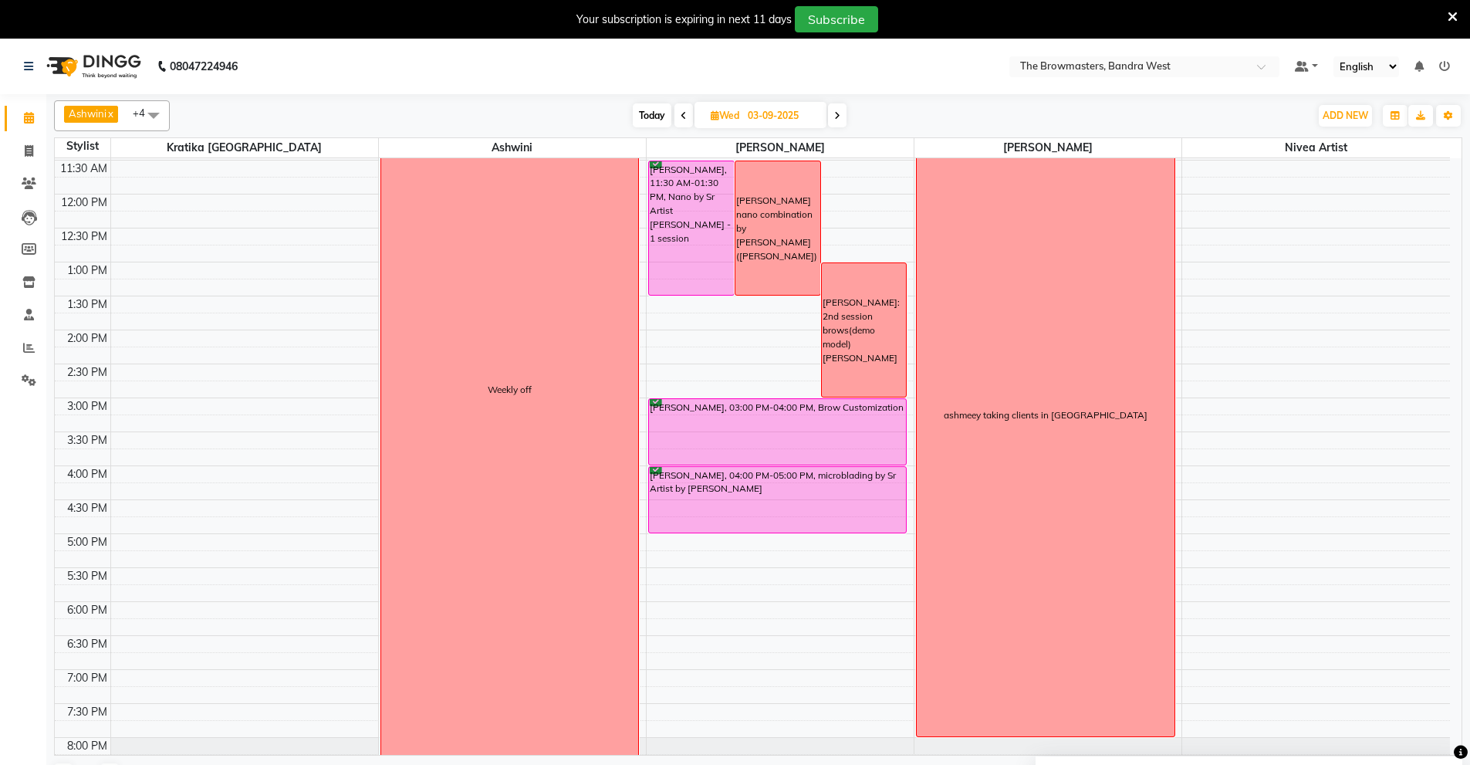
click at [780, 120] on input "03-09-2025" at bounding box center [781, 115] width 77 height 23
select select "9"
select select "2025"
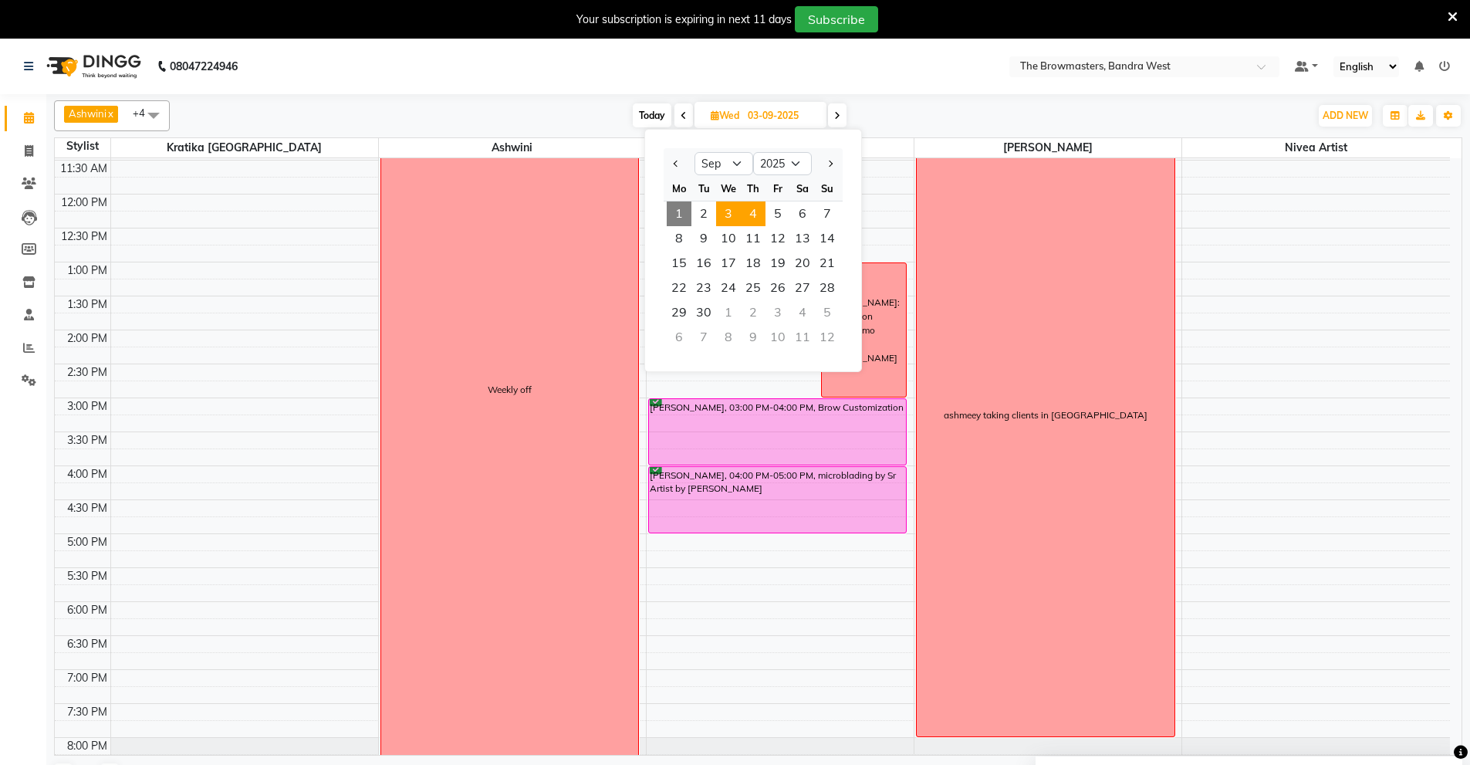
click at [752, 210] on span "4" at bounding box center [753, 213] width 25 height 25
type input "[DATE]"
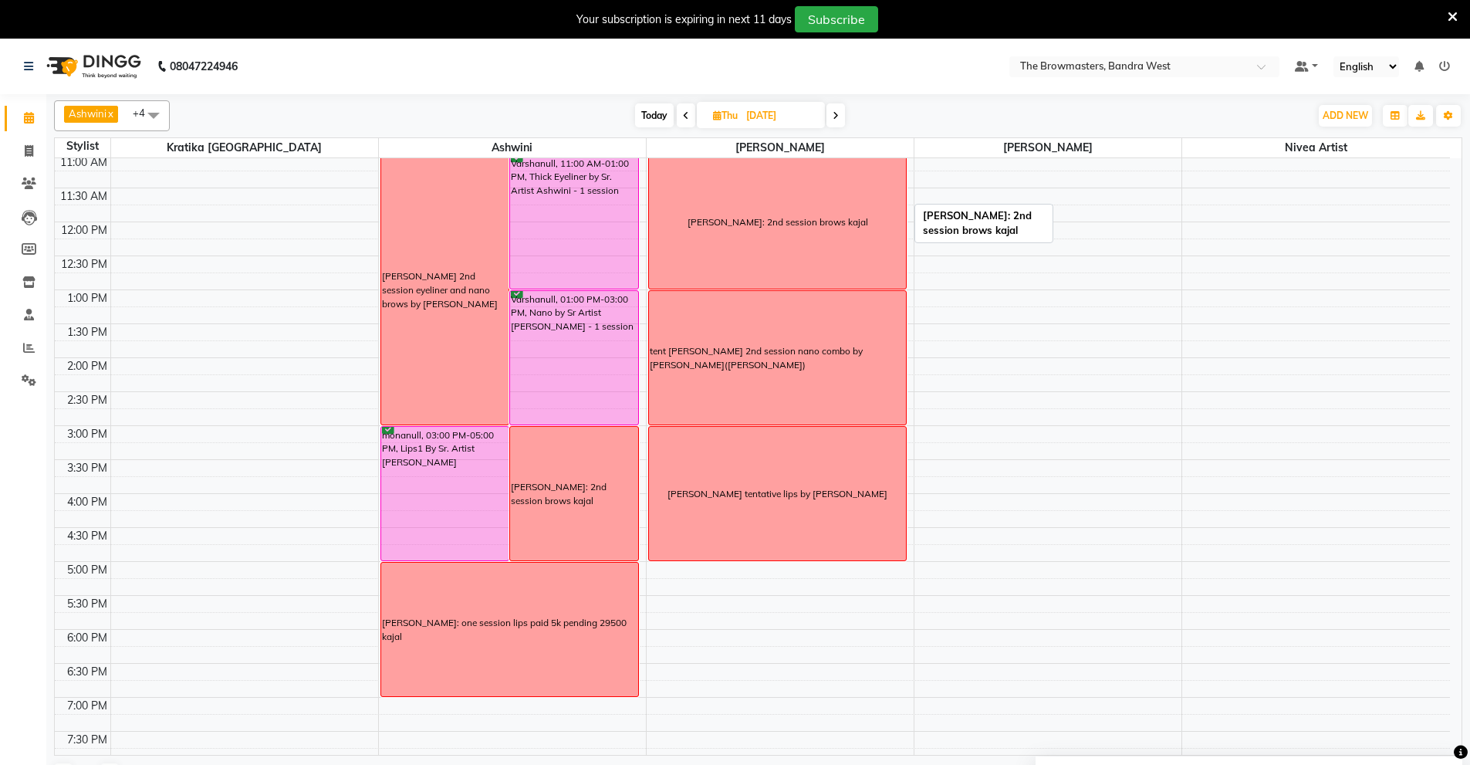
scroll to position [207, 0]
click at [772, 120] on input "[DATE]" at bounding box center [780, 115] width 77 height 23
select select "9"
select select "2025"
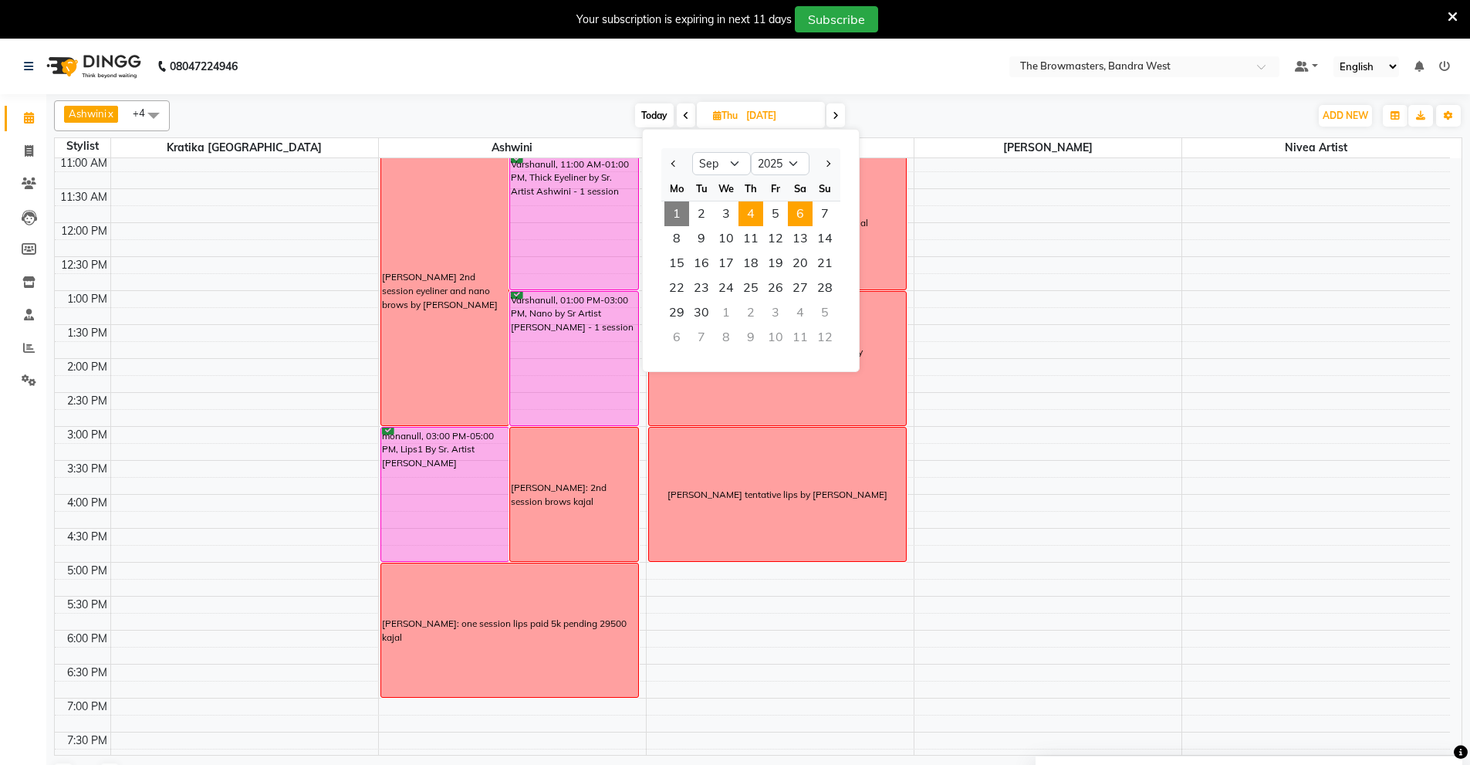
click at [806, 212] on span "6" at bounding box center [800, 213] width 25 height 25
type input "[DATE]"
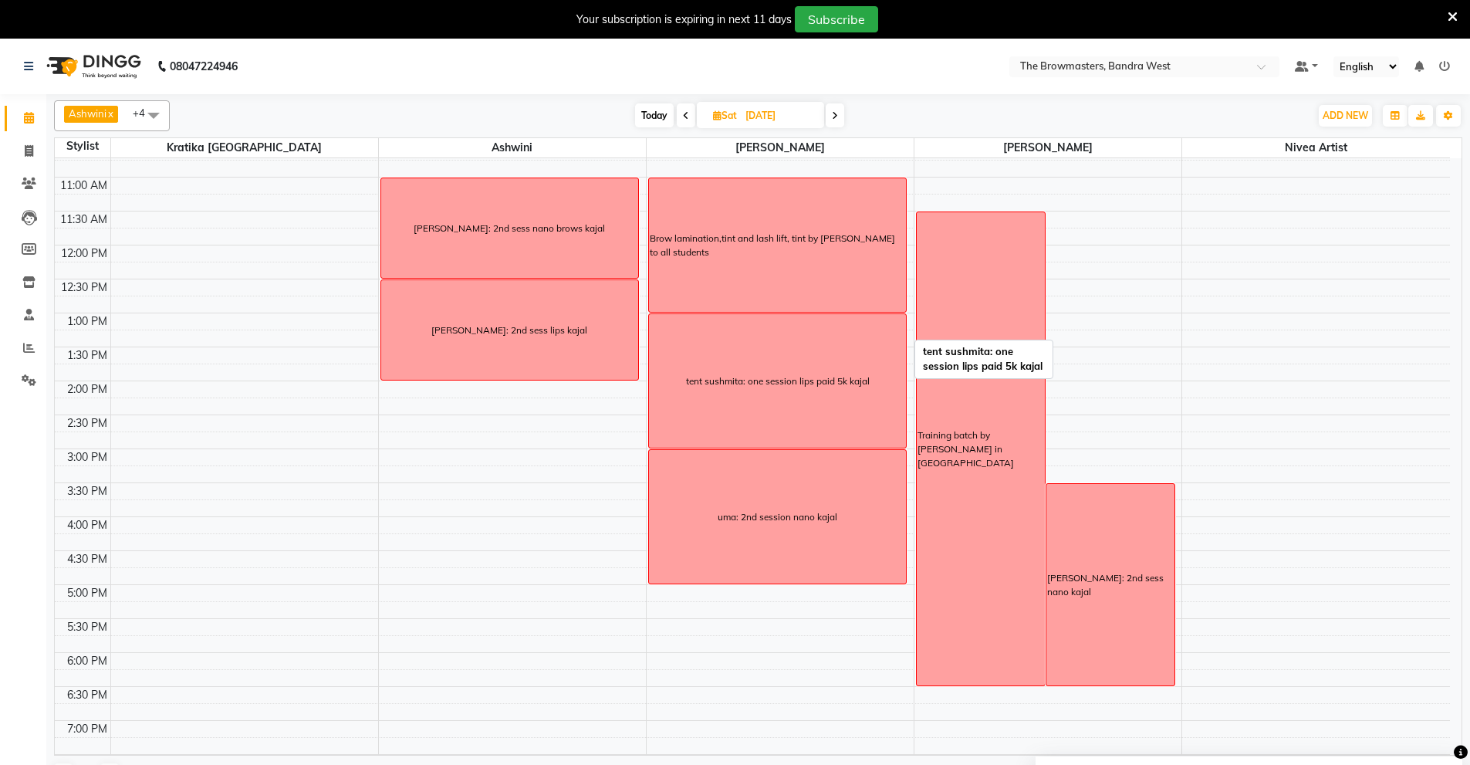
scroll to position [184, 0]
click at [773, 115] on input "[DATE]" at bounding box center [779, 115] width 77 height 23
select select "9"
select select "2025"
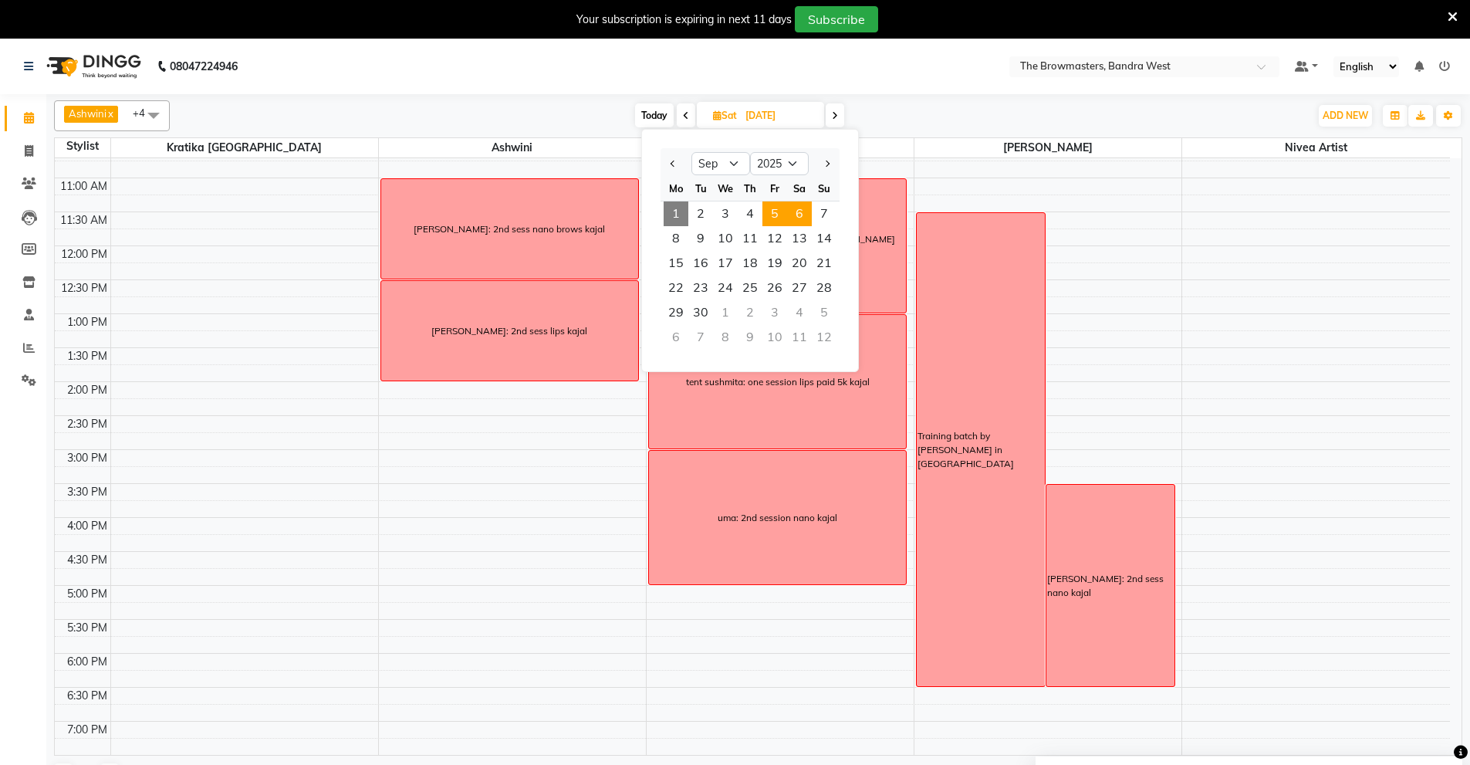
click at [772, 219] on span "5" at bounding box center [774, 213] width 25 height 25
type input "[DATE]"
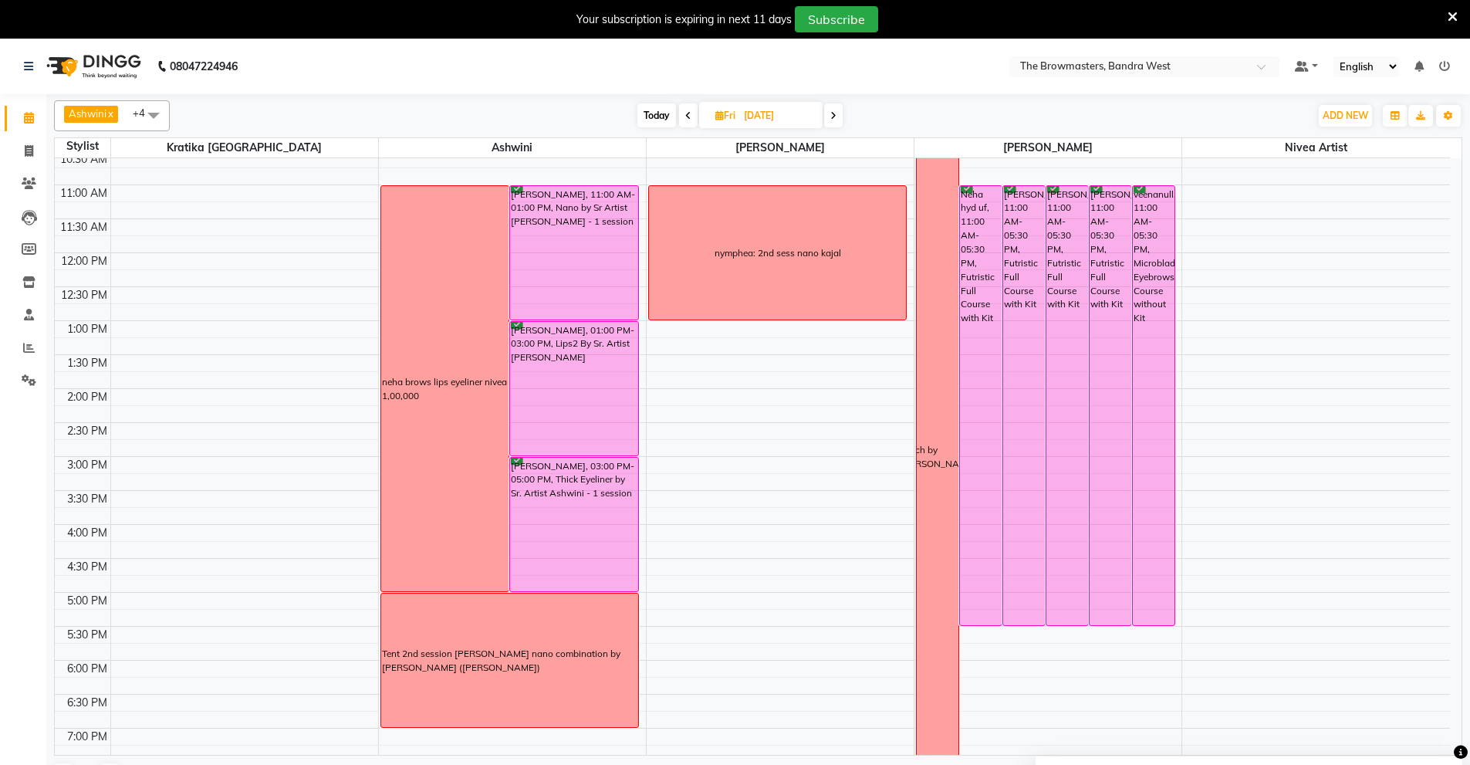
scroll to position [177, 0]
click at [754, 107] on input "[DATE]" at bounding box center [777, 115] width 77 height 23
select select "9"
select select "2025"
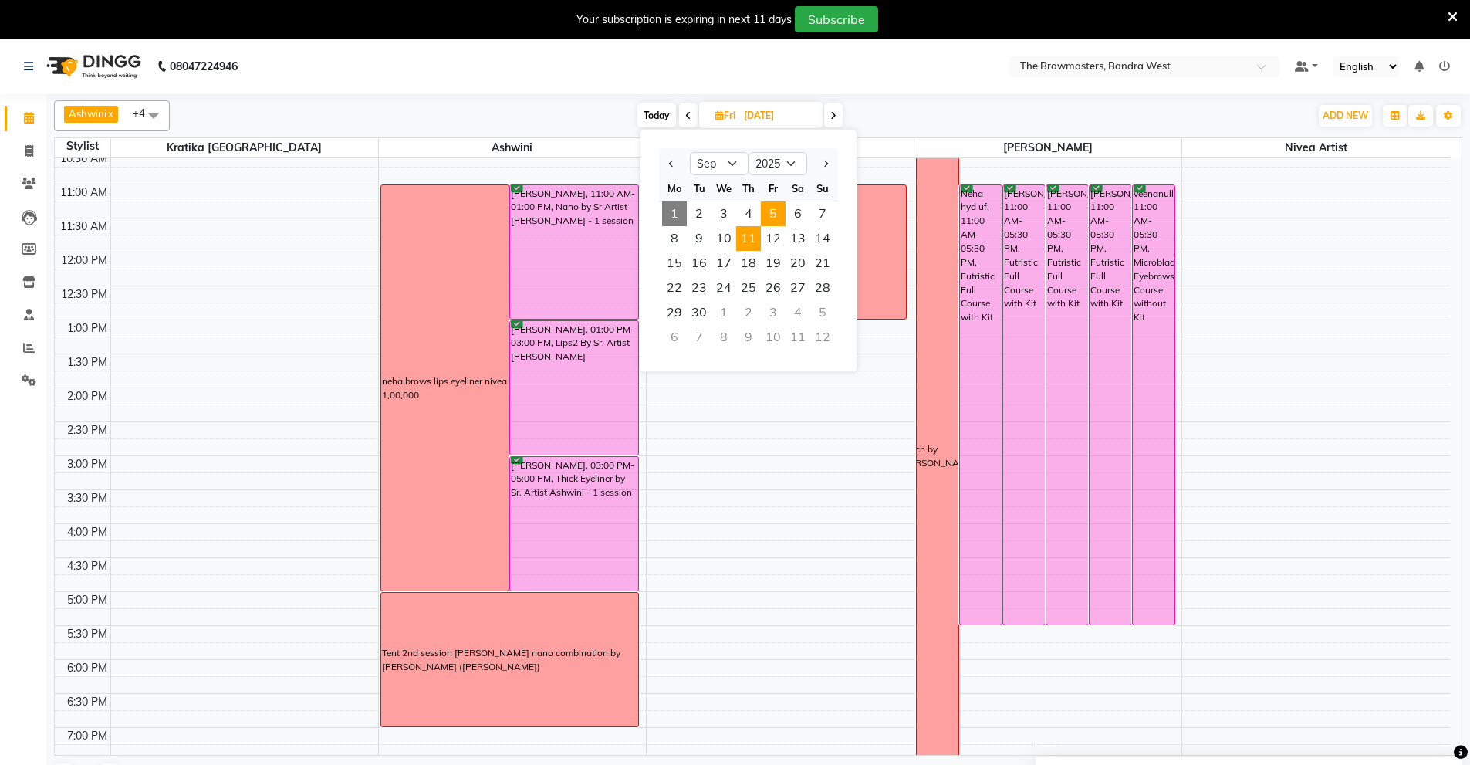
click at [747, 238] on span "11" at bounding box center [748, 238] width 25 height 25
type input "[DATE]"
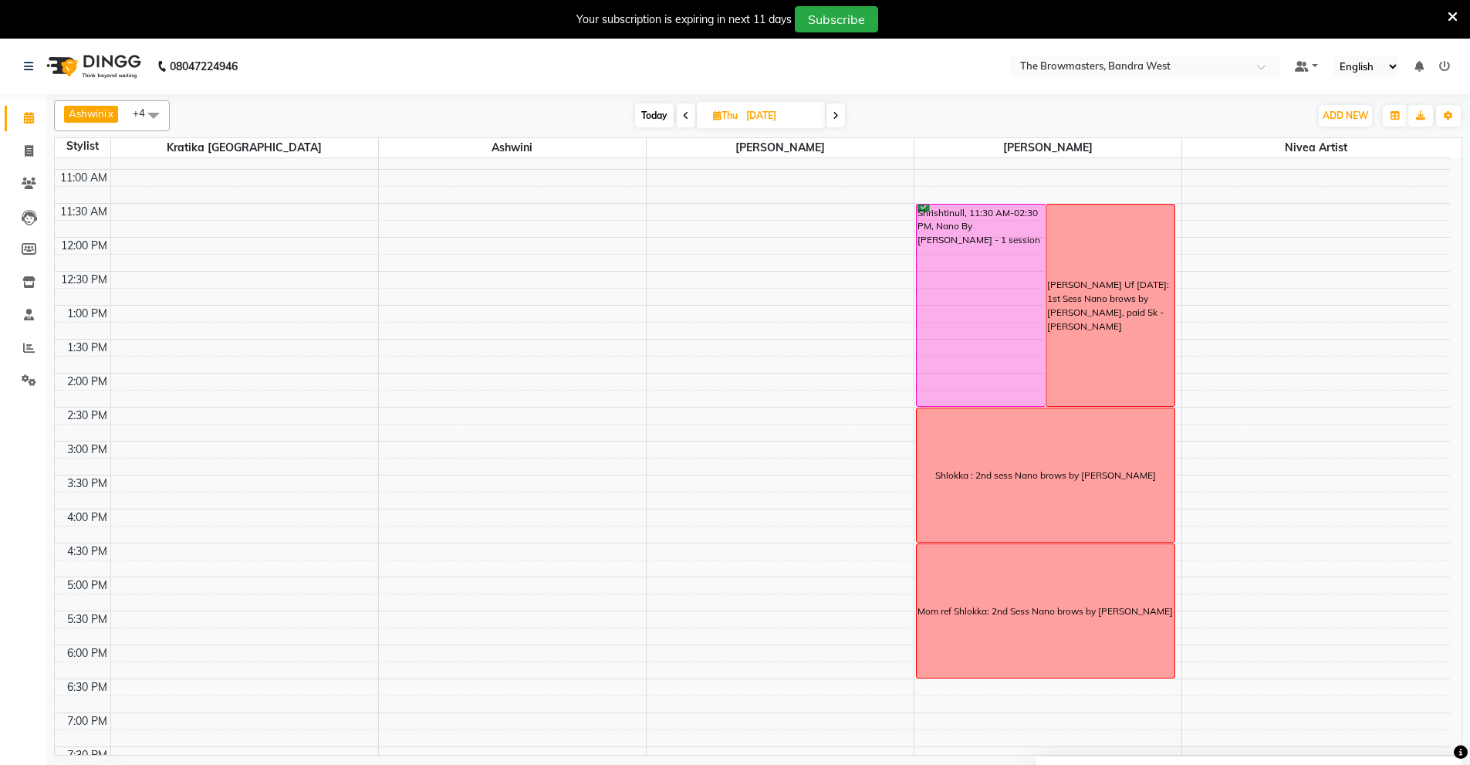
scroll to position [193, 0]
click at [764, 113] on input "[DATE]" at bounding box center [780, 115] width 77 height 23
select select "9"
select select "2025"
click at [752, 235] on span "11" at bounding box center [750, 238] width 25 height 25
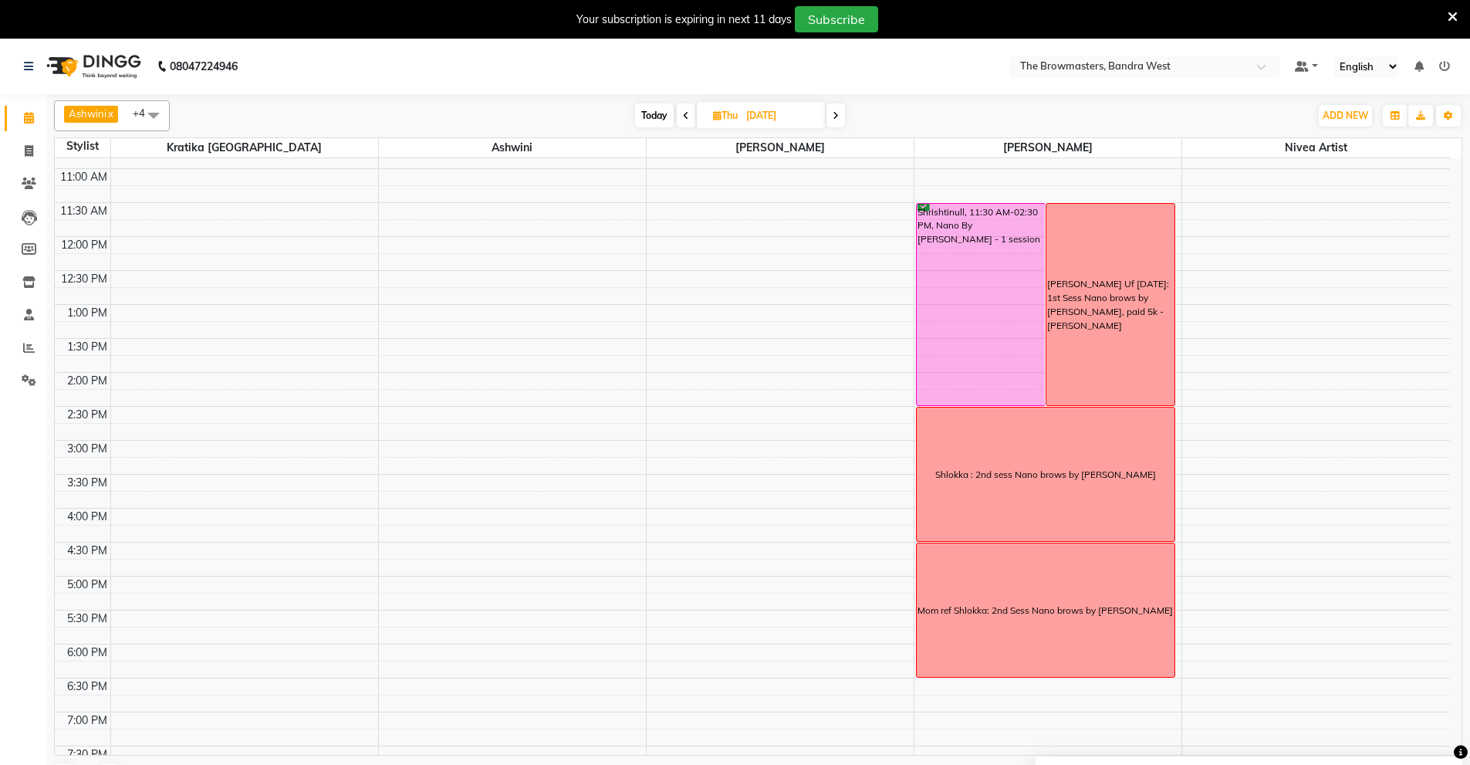
click at [771, 115] on input "[DATE]" at bounding box center [780, 115] width 77 height 23
select select "9"
select select "2025"
click at [768, 232] on span "12" at bounding box center [775, 238] width 25 height 25
type input "[DATE]"
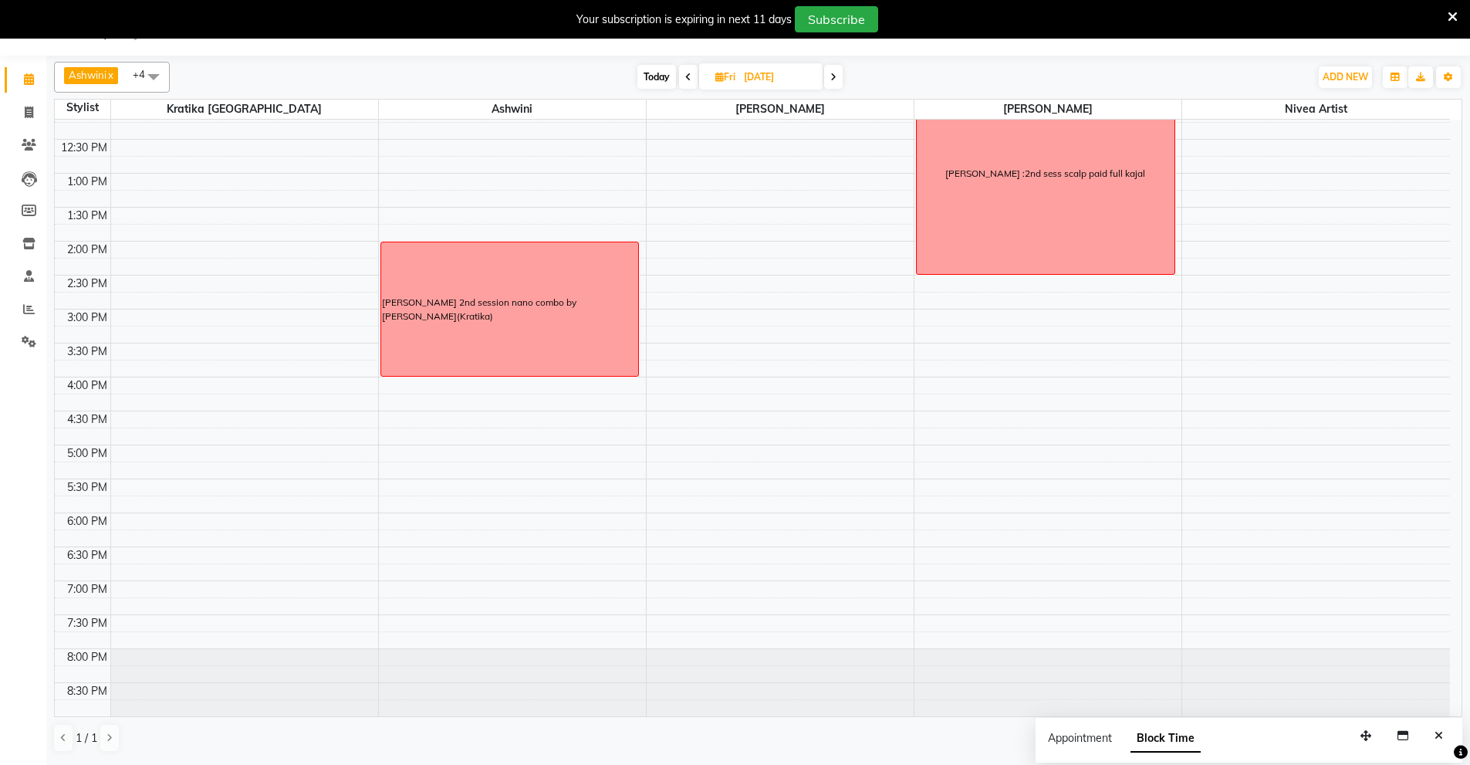
scroll to position [0, 0]
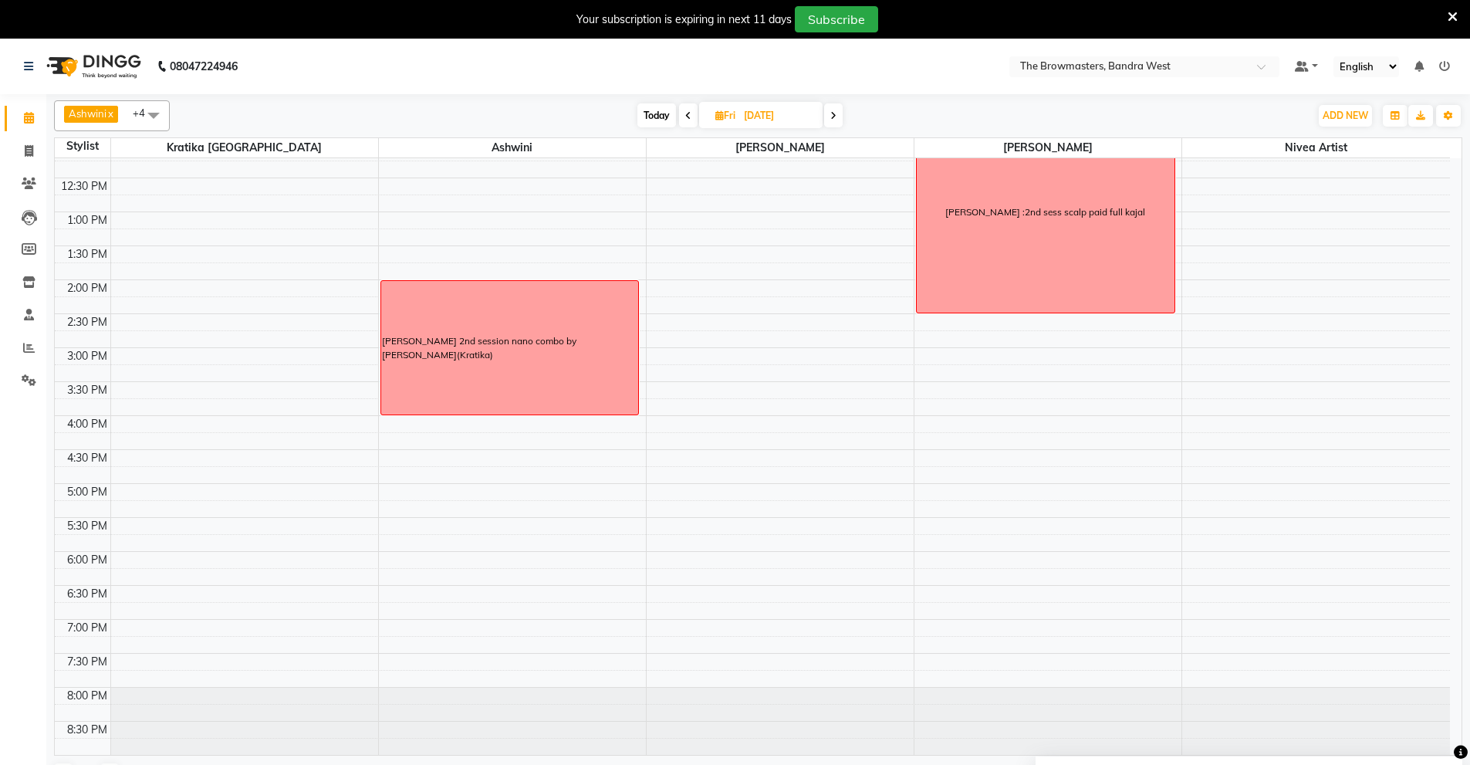
click at [764, 107] on input "[DATE]" at bounding box center [777, 115] width 77 height 23
select select "9"
select select "2025"
click at [751, 238] on span "11" at bounding box center [748, 238] width 25 height 25
type input "[DATE]"
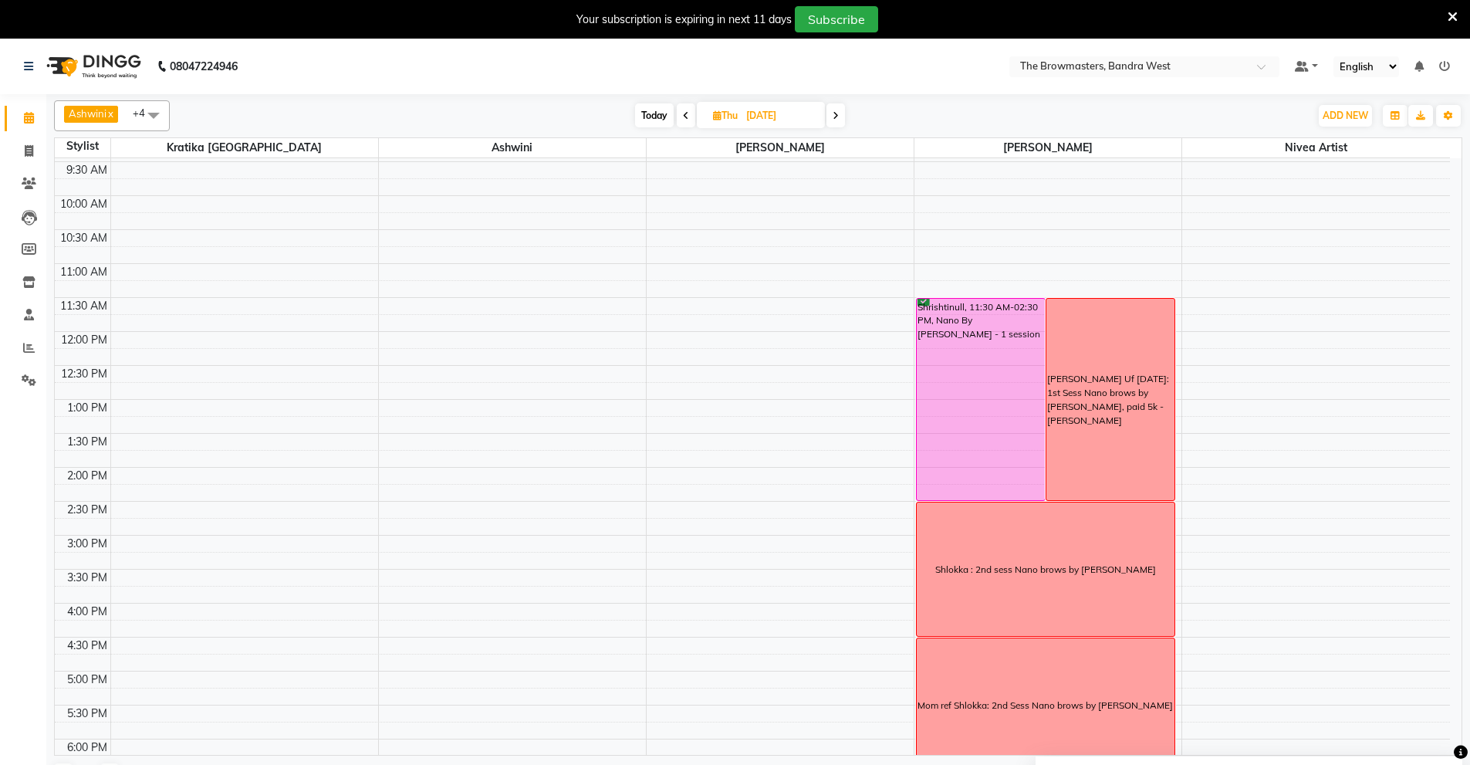
scroll to position [99, 0]
click at [660, 500] on div "8:00 AM 8:30 AM 9:00 AM 9:30 AM 10:00 AM 10:30 AM 11:00 AM 11:30 AM 12:00 PM 12…" at bounding box center [752, 500] width 1395 height 882
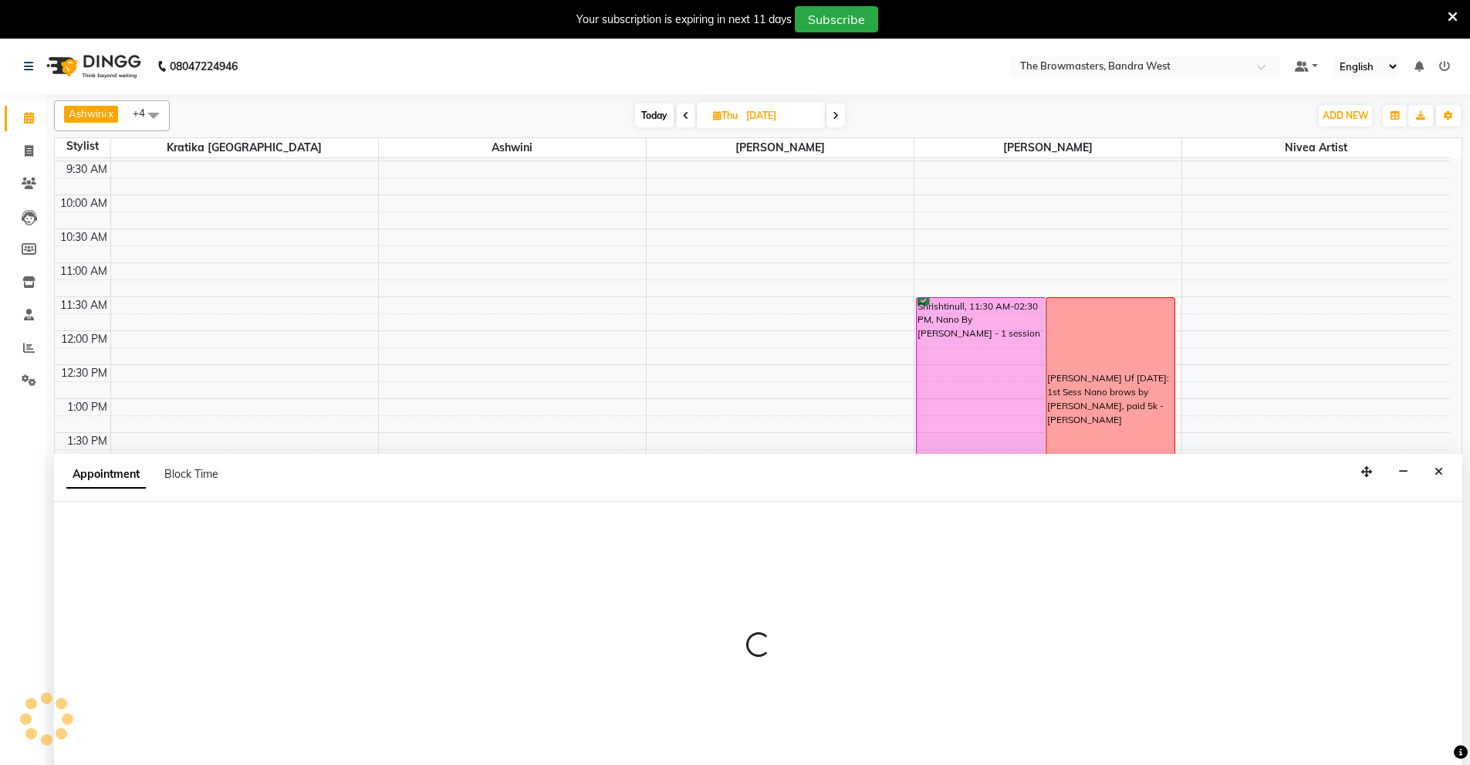
scroll to position [39, 0]
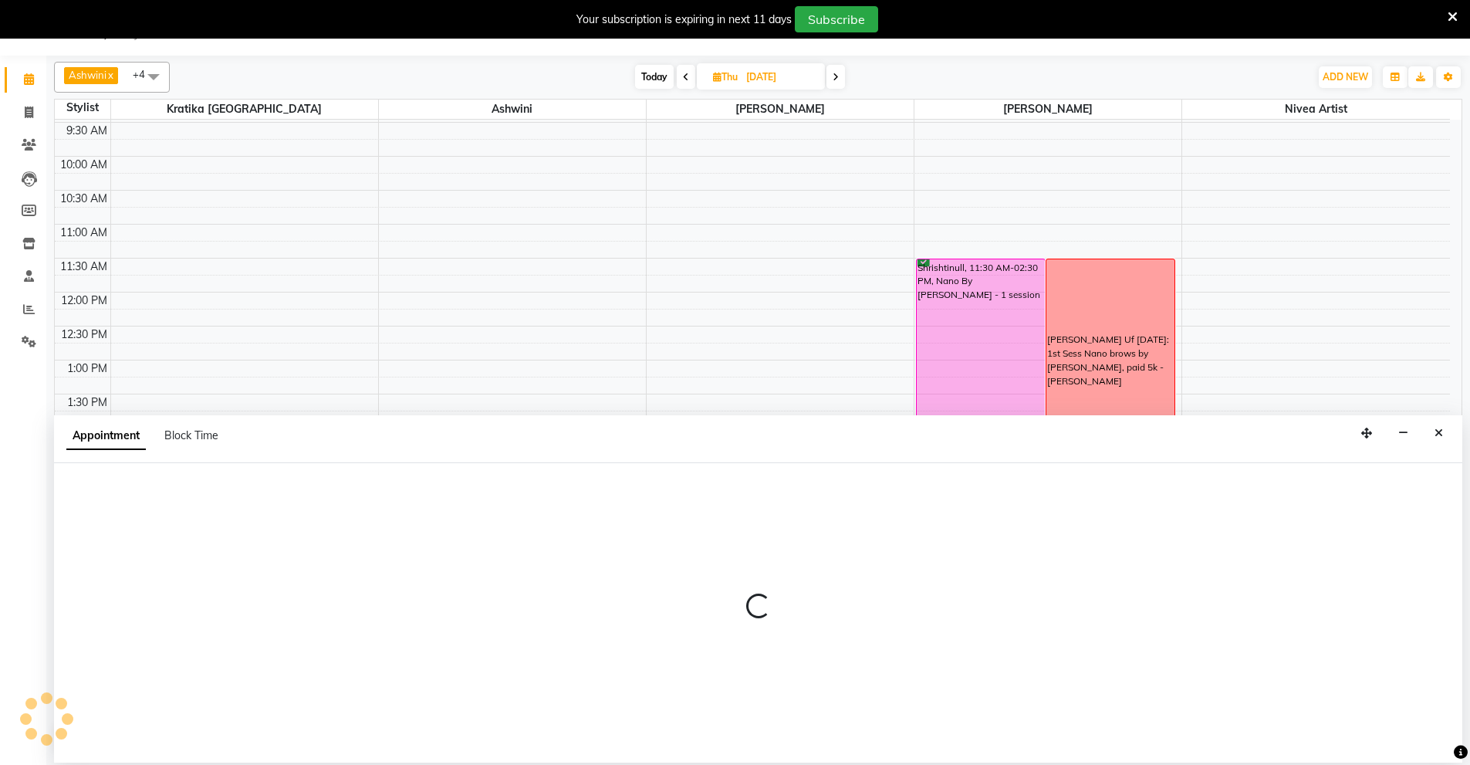
select select "64307"
select select "tentative"
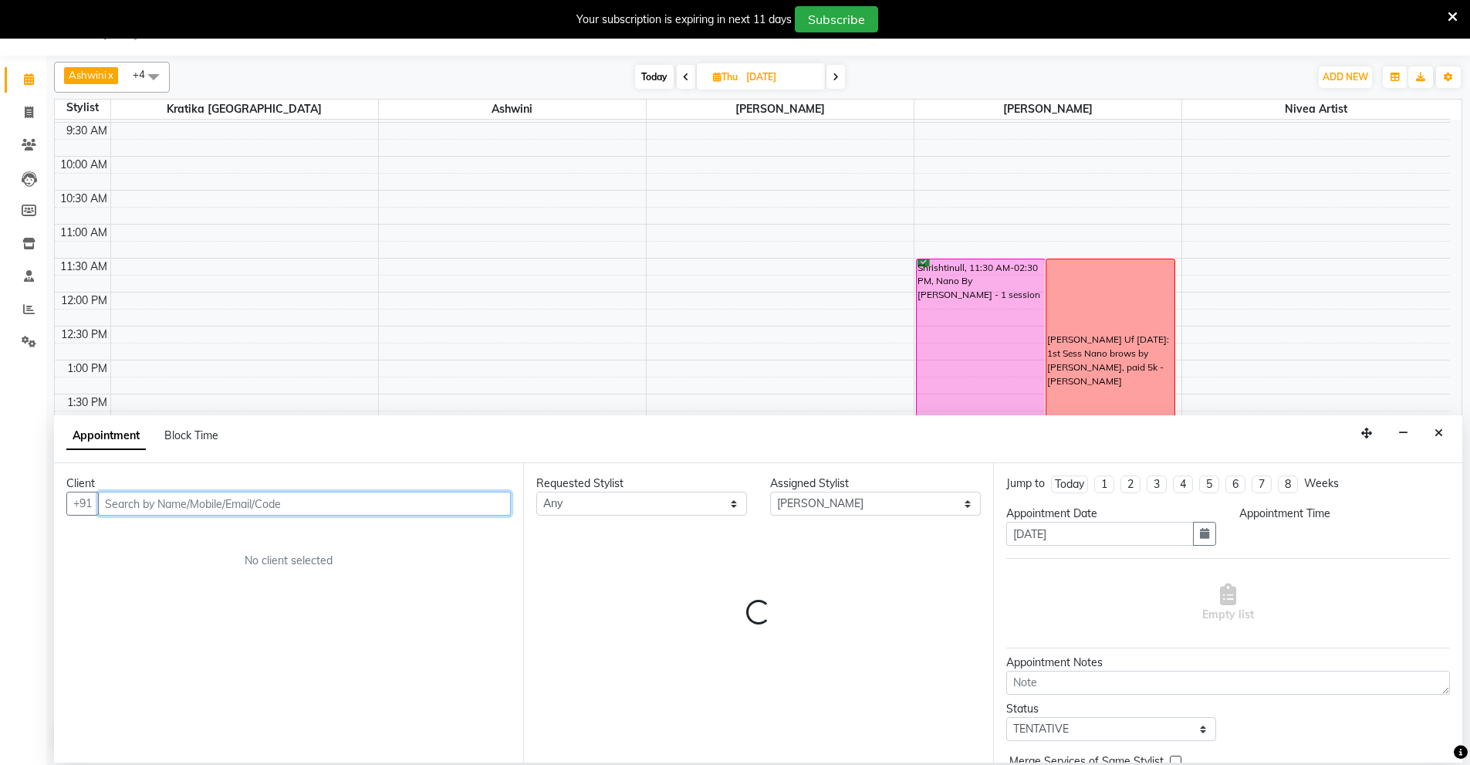
select select "855"
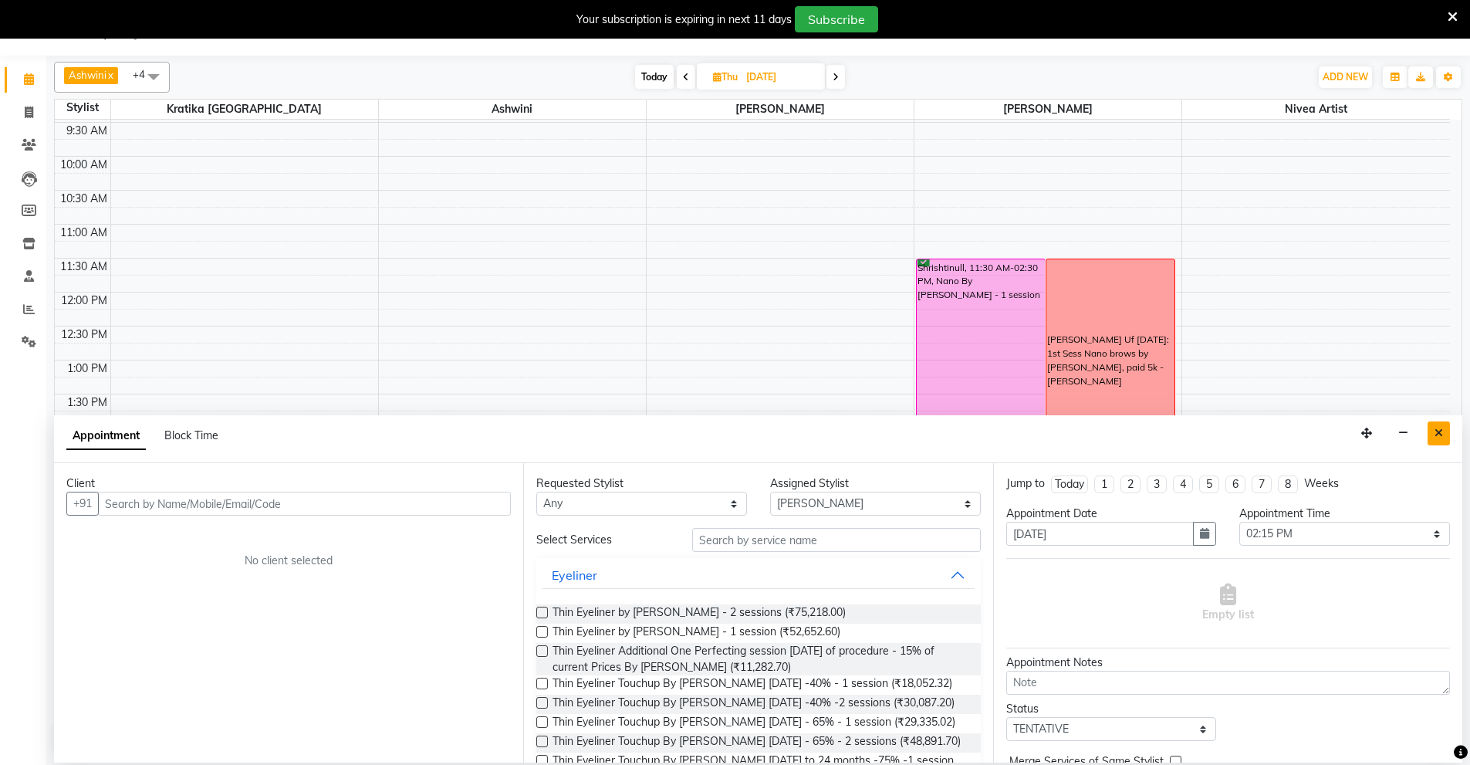
click at [1442, 432] on icon "Close" at bounding box center [1439, 433] width 8 height 11
